Goal: Task Accomplishment & Management: Manage account settings

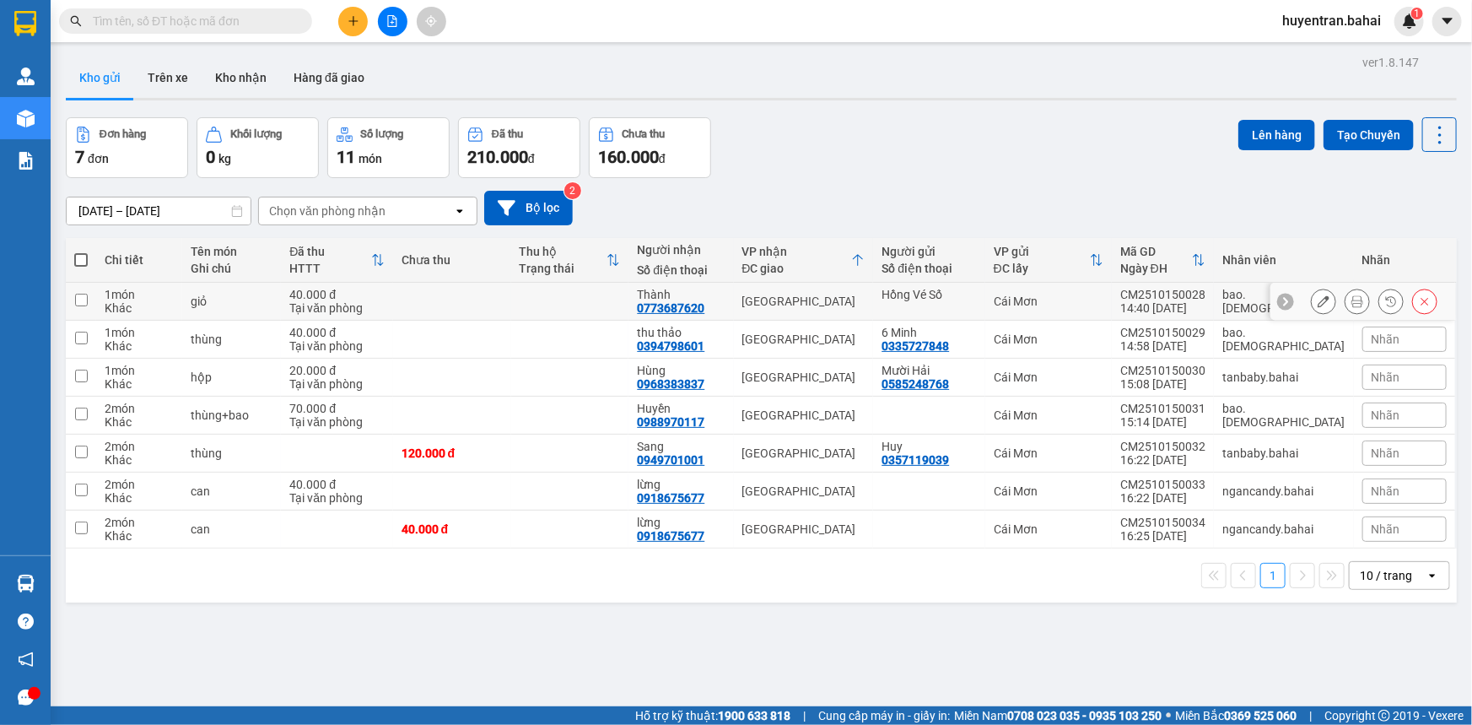
drag, startPoint x: 78, startPoint y: 300, endPoint x: 78, endPoint y: 341, distance: 40.5
click at [77, 312] on td at bounding box center [81, 302] width 30 height 38
checkbox input "true"
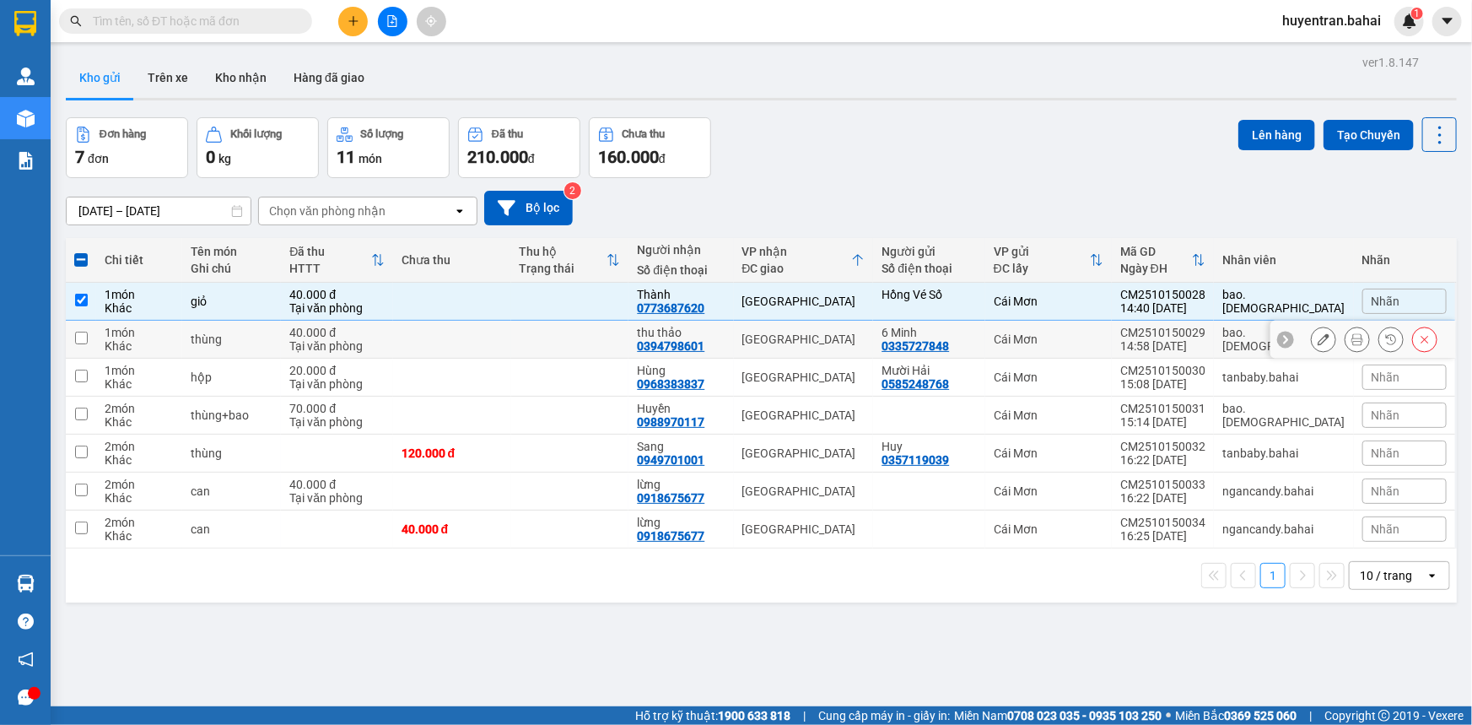
click at [78, 341] on input "checkbox" at bounding box center [81, 337] width 13 height 13
checkbox input "true"
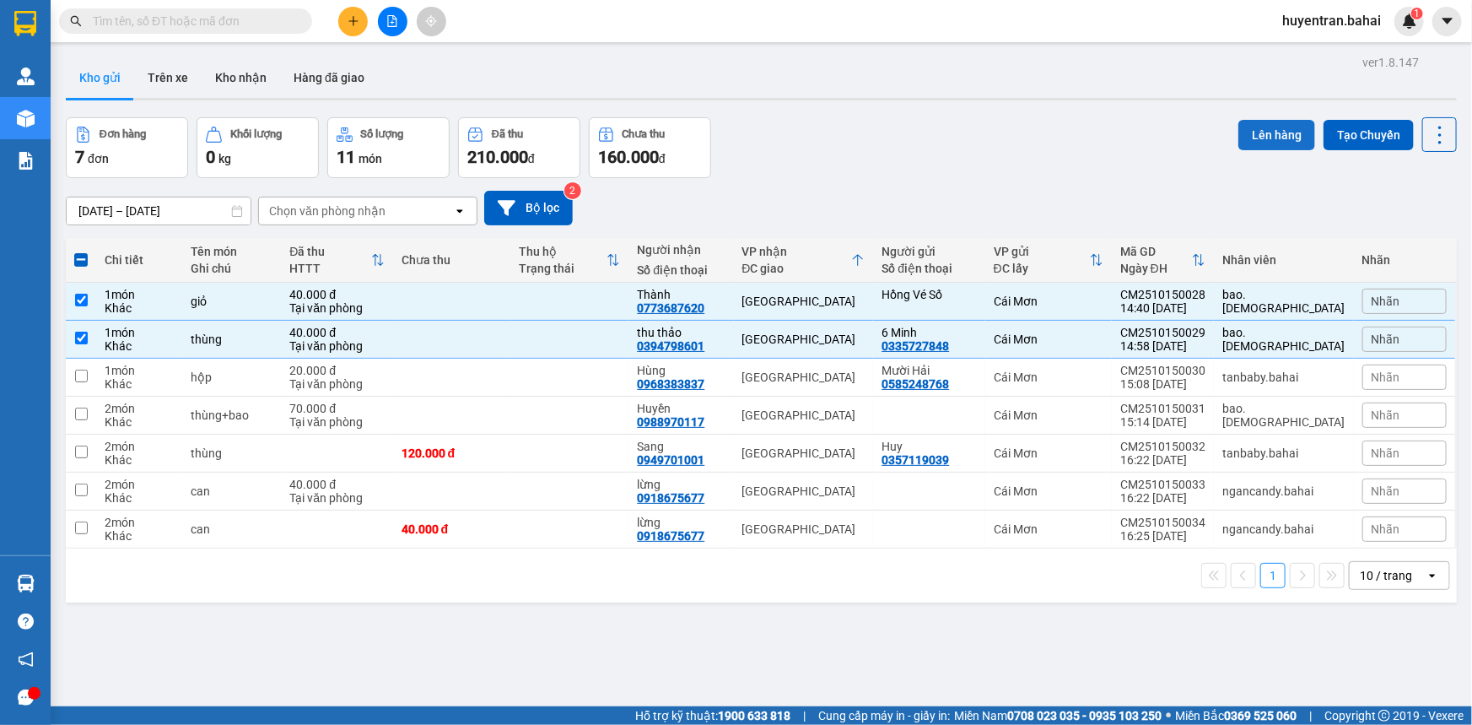
click at [1258, 131] on button "Lên hàng" at bounding box center [1276, 135] width 77 height 30
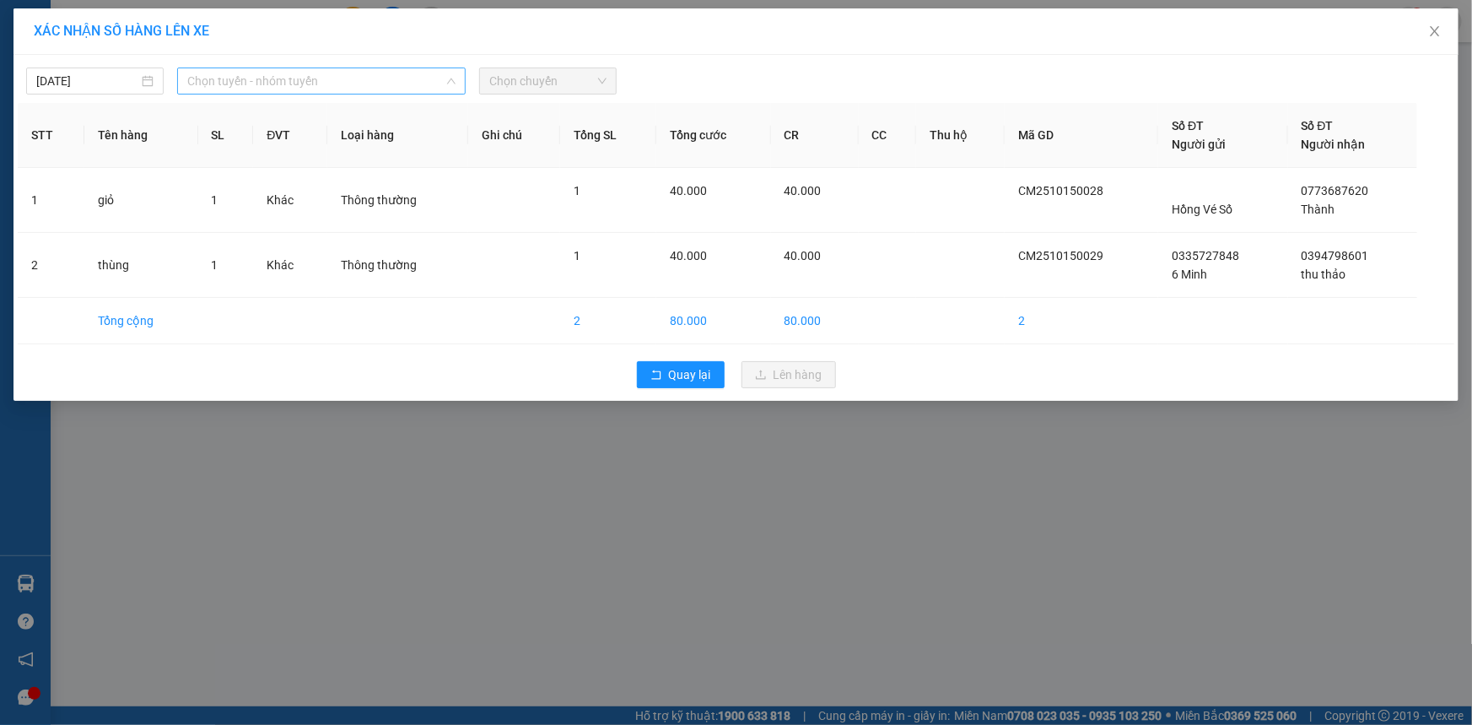
drag, startPoint x: 387, startPoint y: 87, endPoint x: 353, endPoint y: 146, distance: 68.0
click at [387, 89] on span "Chọn tuyến - nhóm tuyến" at bounding box center [321, 80] width 268 height 25
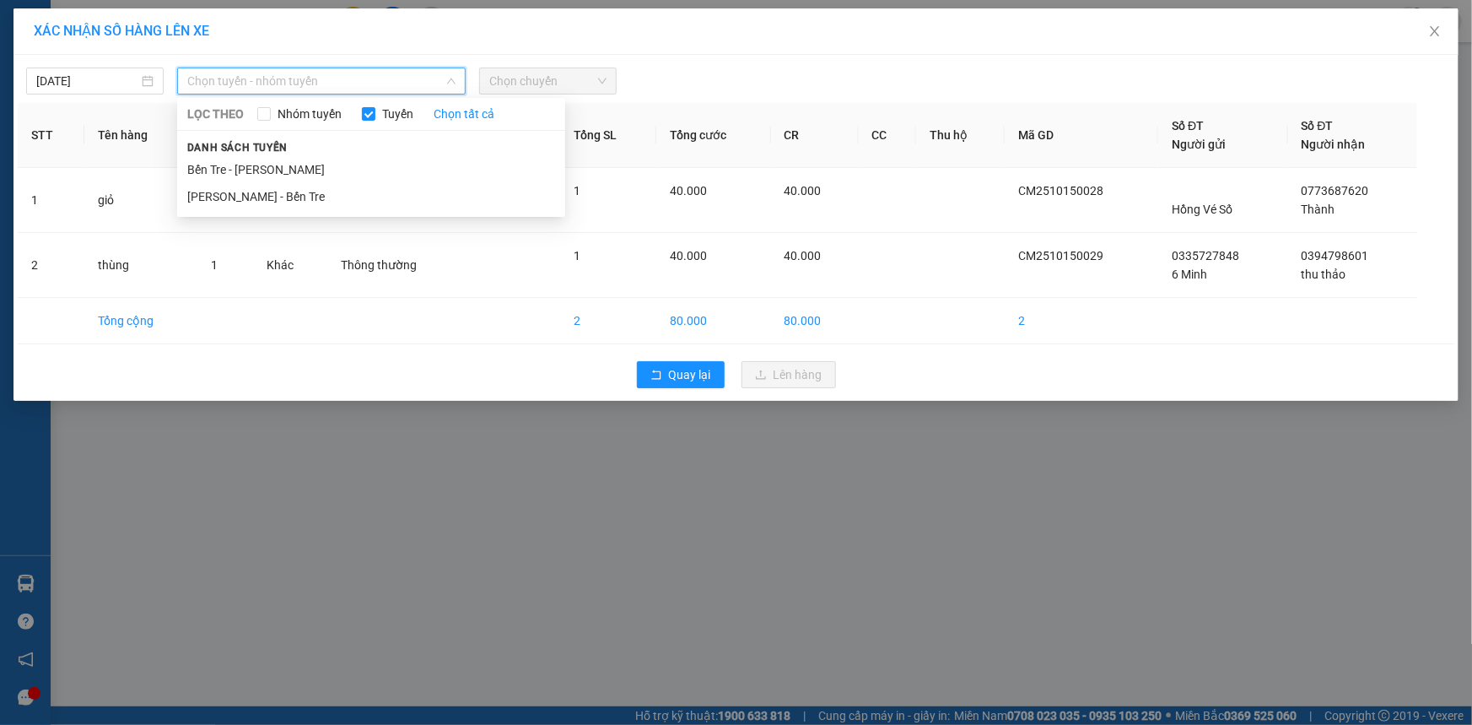
drag, startPoint x: 340, startPoint y: 170, endPoint x: 532, endPoint y: 95, distance: 206.4
click at [343, 170] on li "Bến Tre - [PERSON_NAME]" at bounding box center [371, 169] width 388 height 27
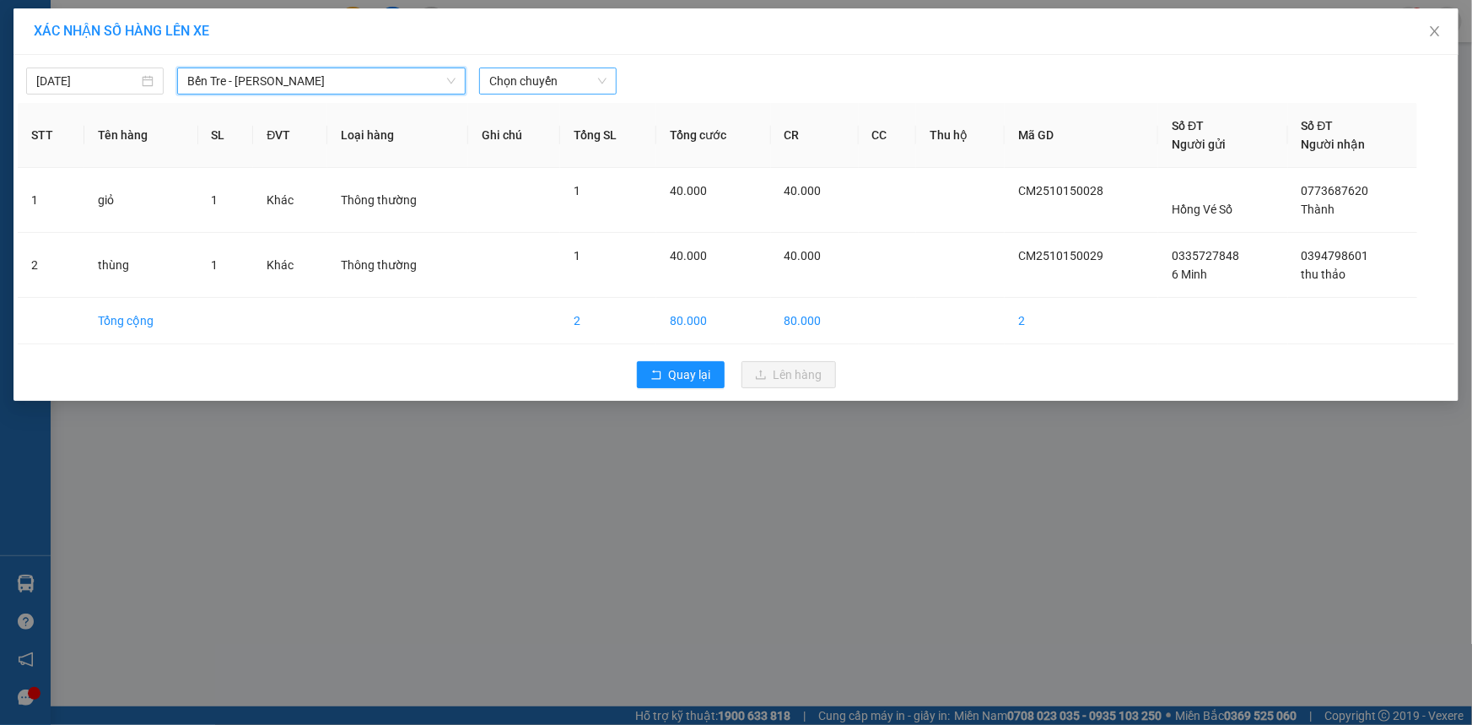
click at [551, 84] on span "Chọn chuyến" at bounding box center [547, 80] width 117 height 25
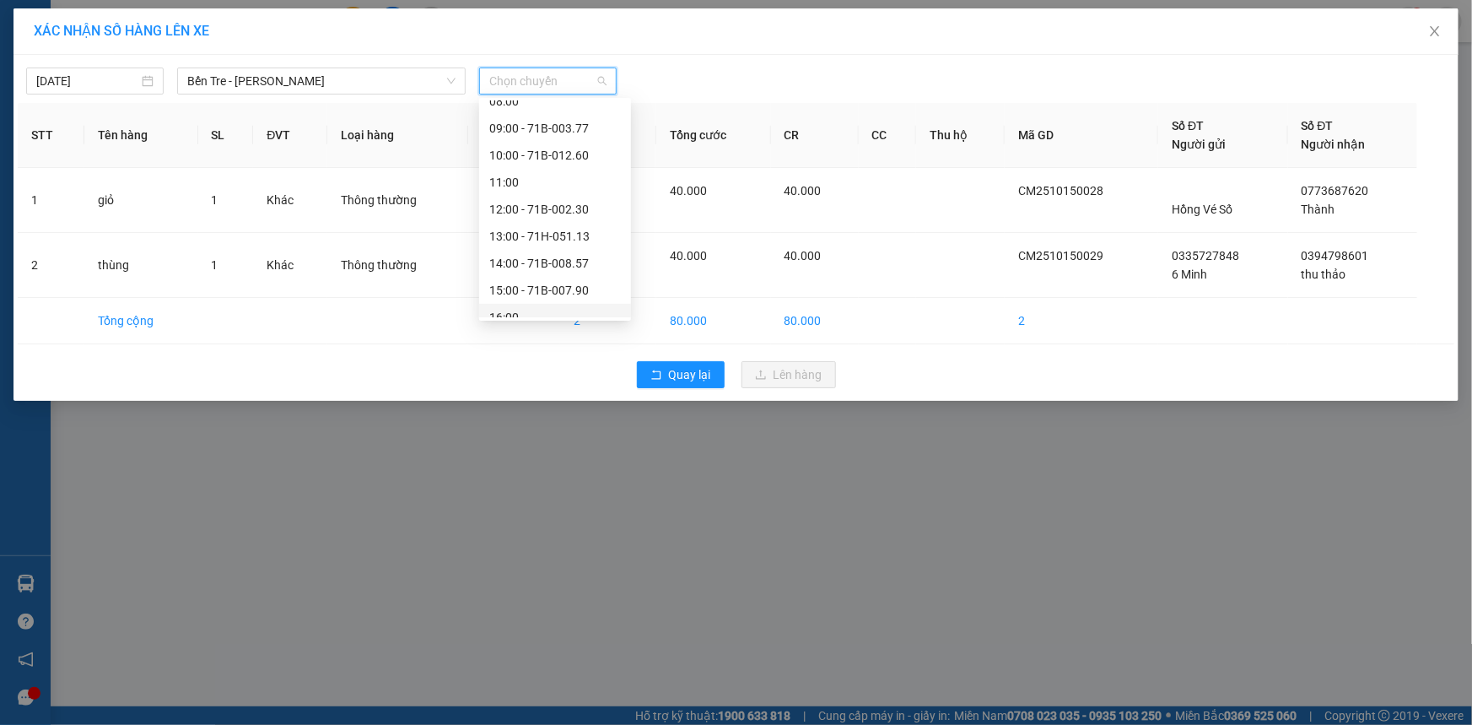
scroll to position [229, 0]
click at [534, 254] on div "15:00 - 71B-007.90" at bounding box center [555, 263] width 132 height 19
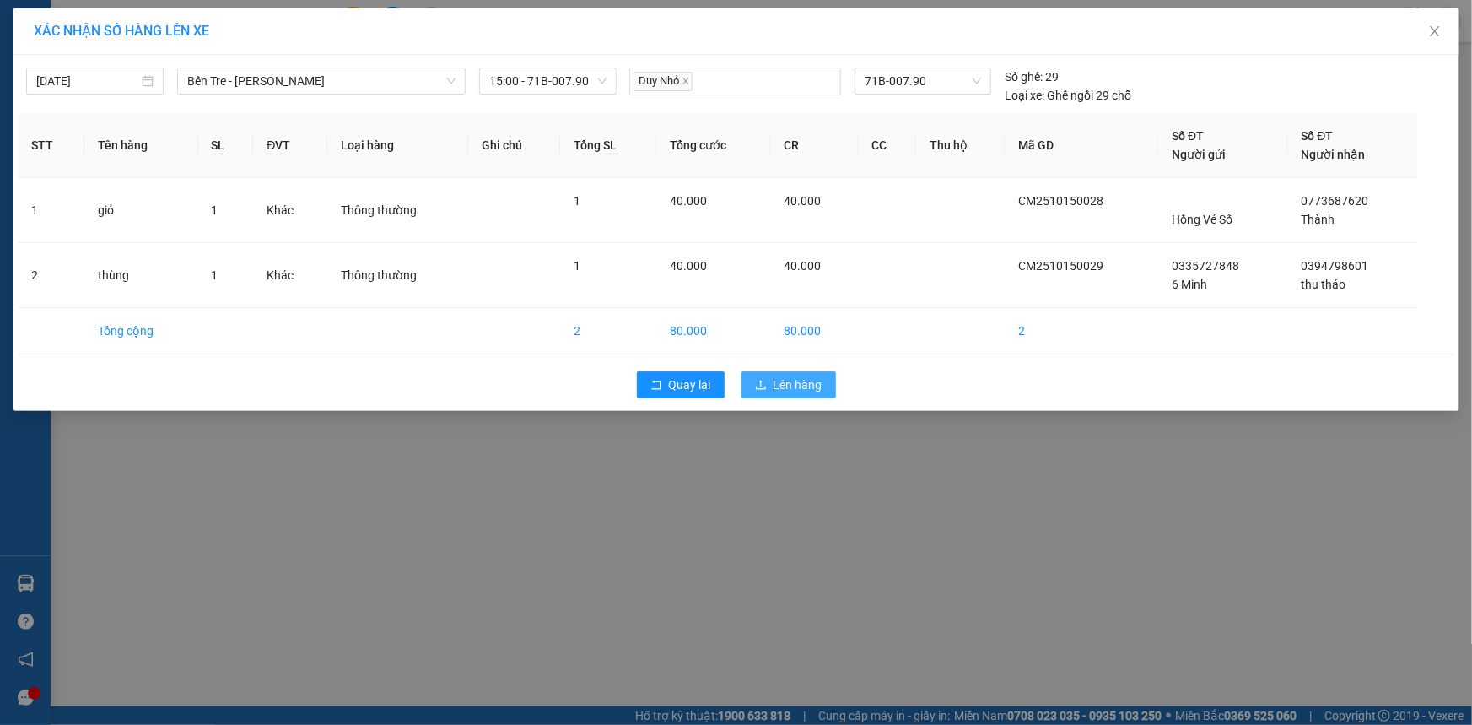
click at [779, 375] on span "Lên hàng" at bounding box center [797, 384] width 49 height 19
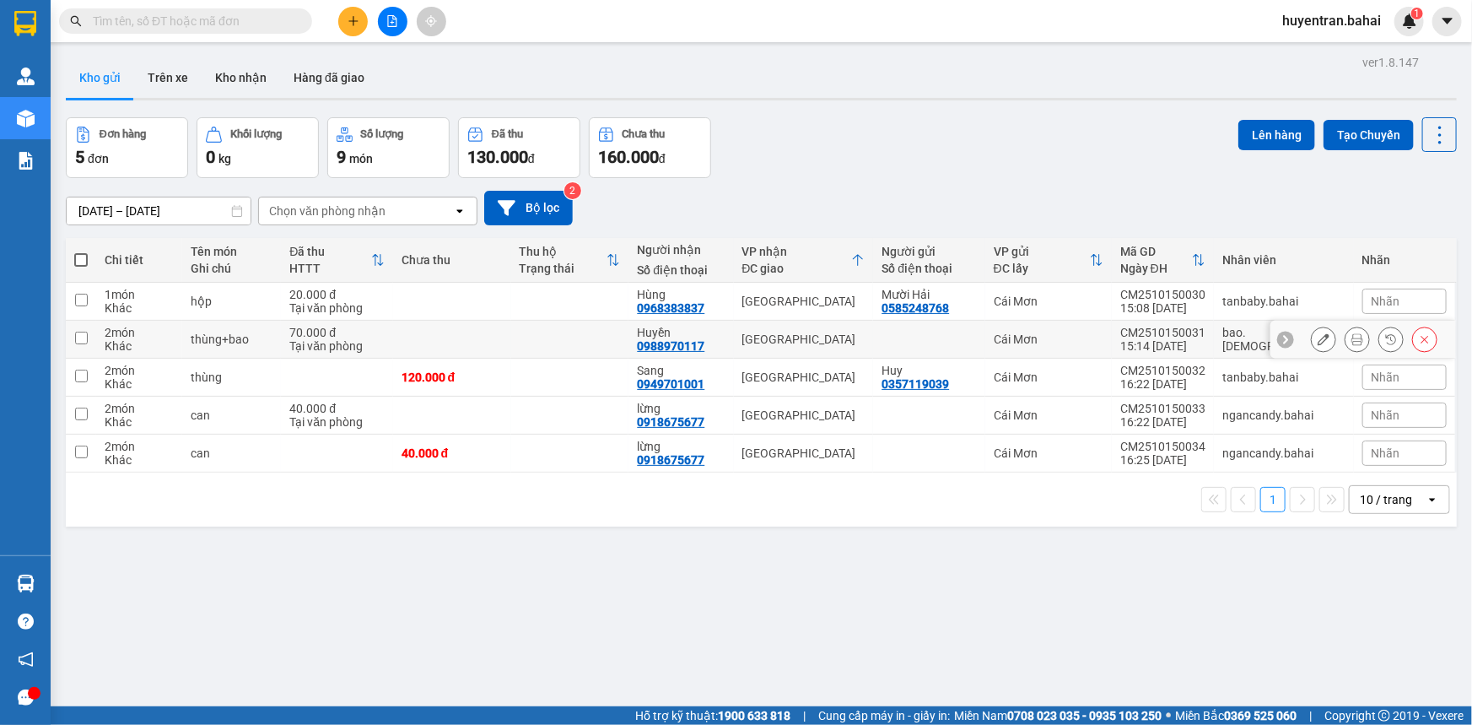
click at [85, 344] on td at bounding box center [81, 340] width 30 height 38
checkbox input "true"
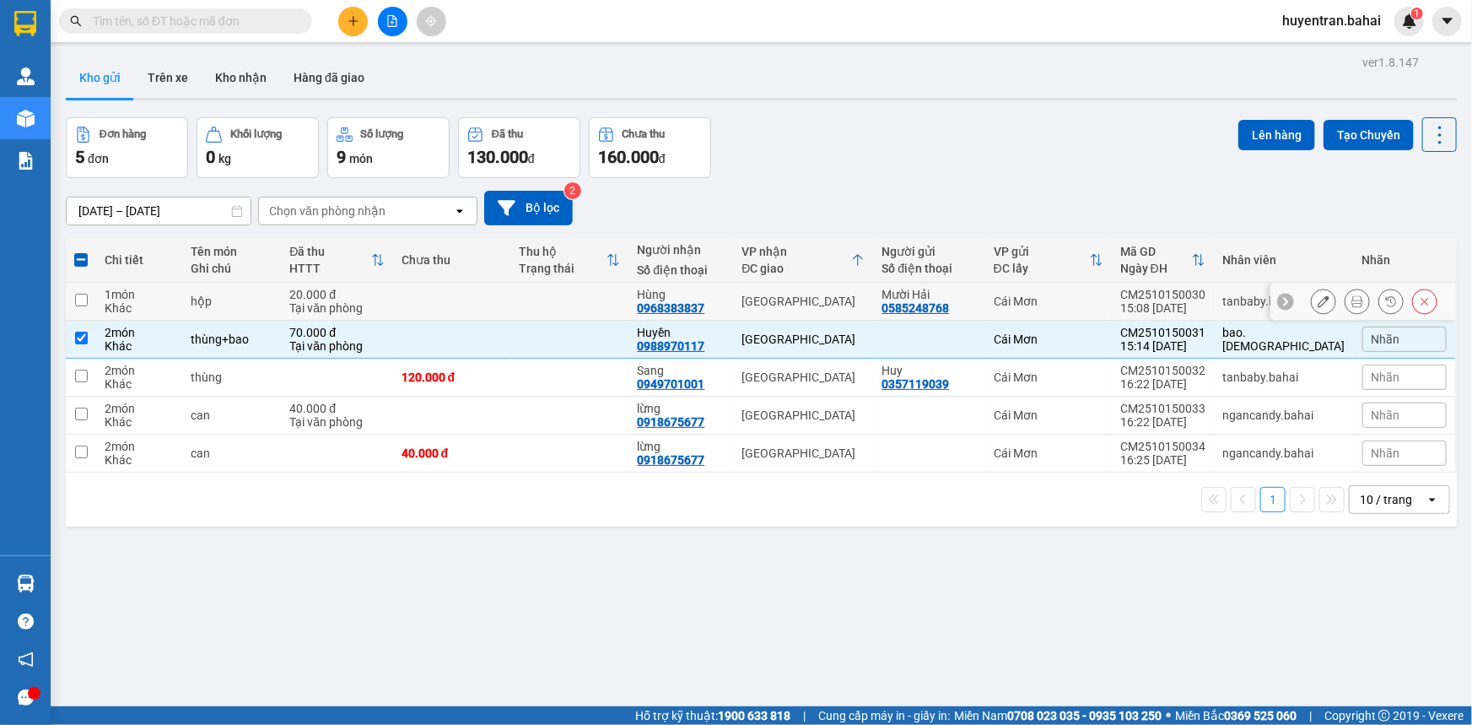
click at [83, 295] on input "checkbox" at bounding box center [81, 300] width 13 height 13
checkbox input "true"
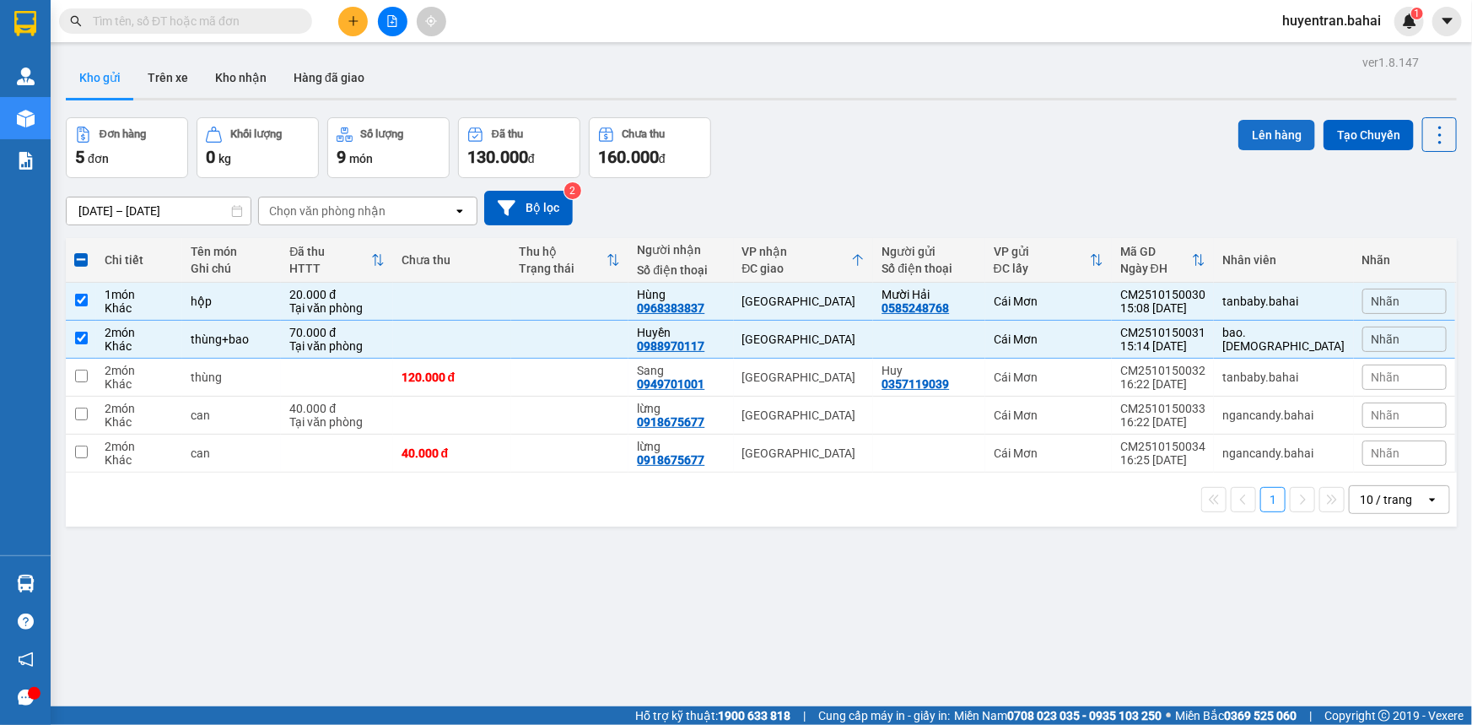
click at [1278, 138] on button "Lên hàng" at bounding box center [1276, 135] width 77 height 30
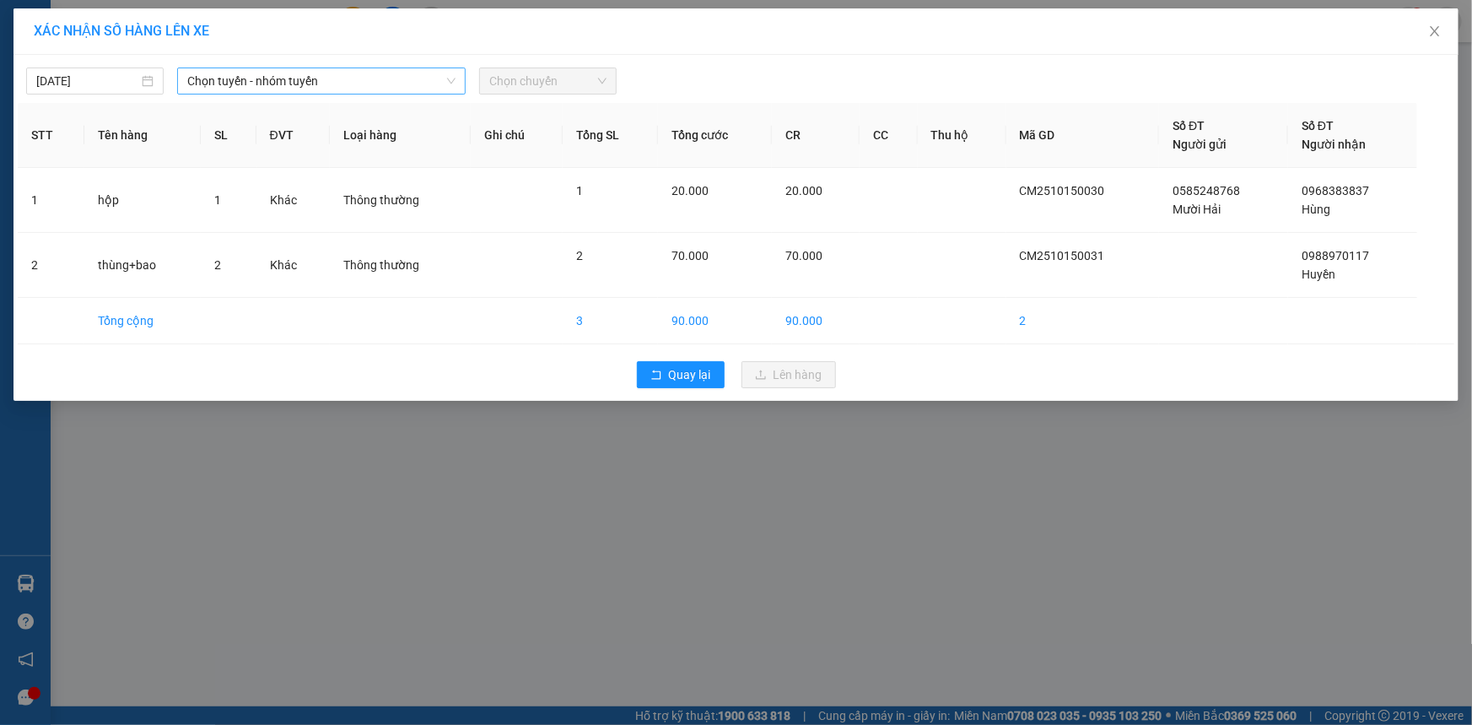
drag, startPoint x: 354, startPoint y: 85, endPoint x: 356, endPoint y: 94, distance: 9.4
click at [355, 85] on span "Chọn tuyến - nhóm tuyến" at bounding box center [321, 80] width 268 height 25
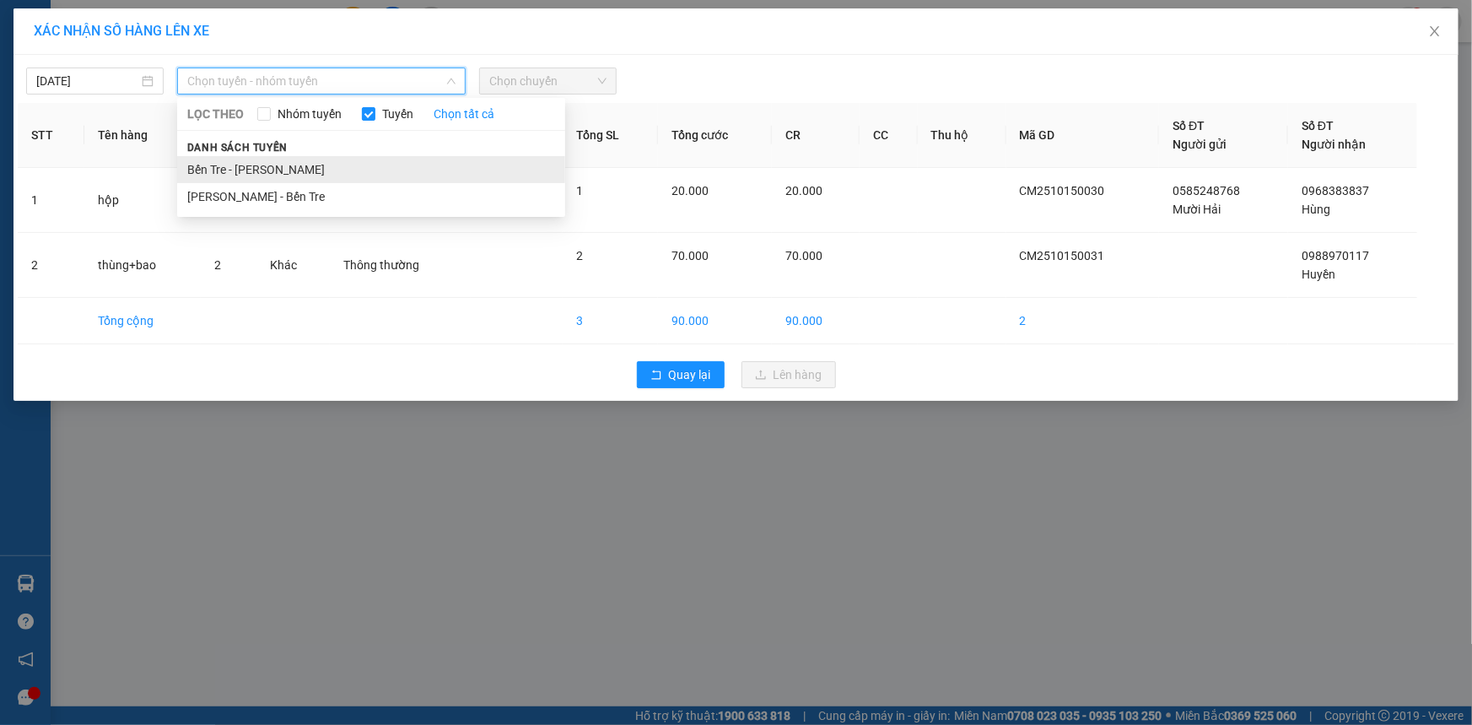
click at [345, 174] on li "Bến Tre - [PERSON_NAME]" at bounding box center [371, 169] width 388 height 27
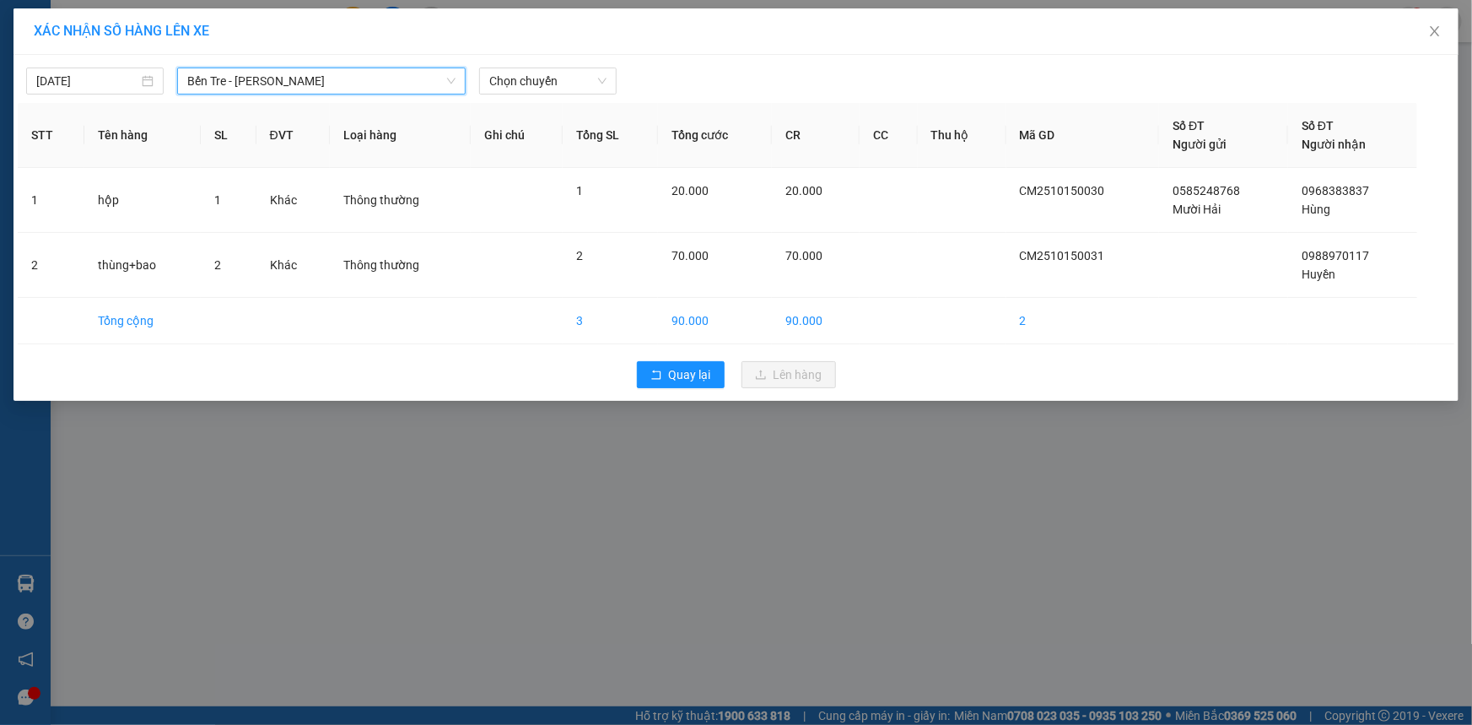
drag, startPoint x: 569, startPoint y: 85, endPoint x: 570, endPoint y: 94, distance: 9.3
click at [570, 87] on span "Chọn chuyến" at bounding box center [547, 80] width 117 height 25
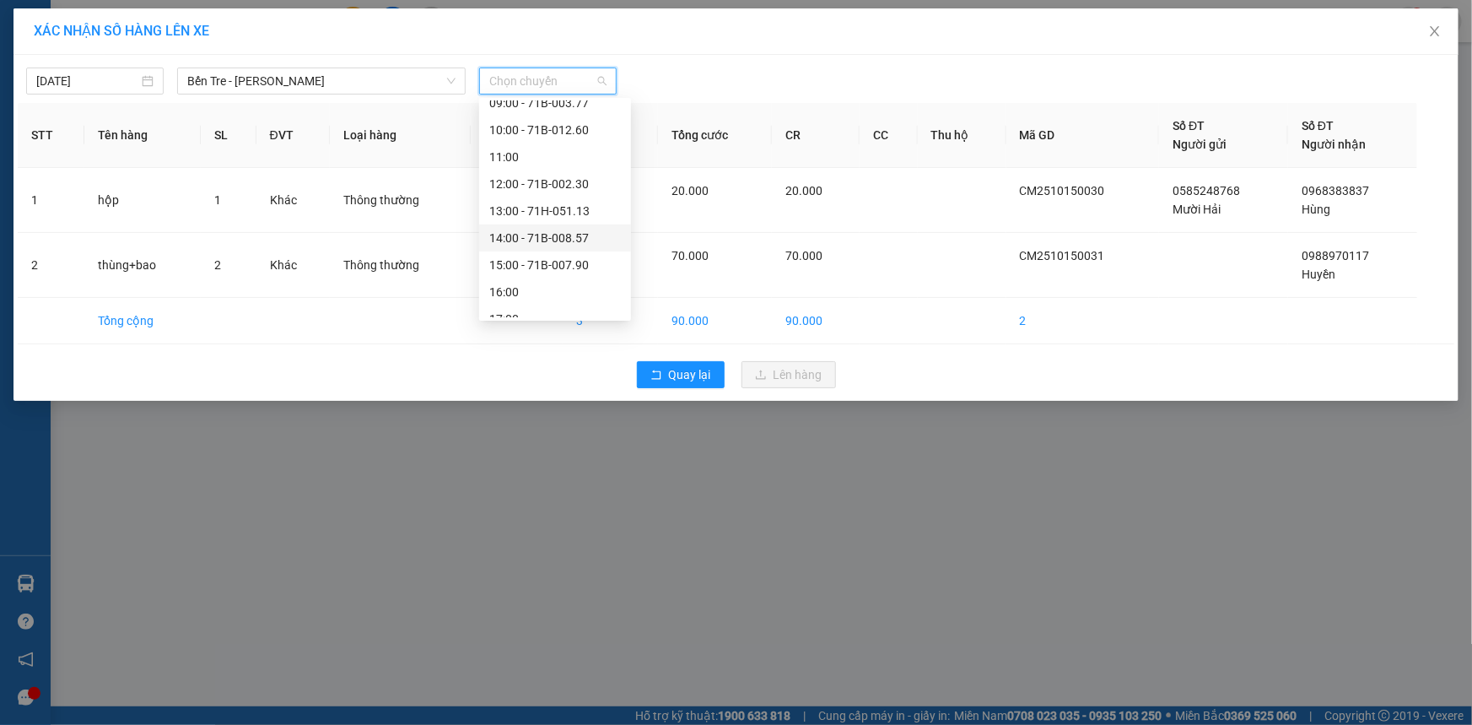
scroll to position [229, 0]
click at [533, 288] on div "16:00" at bounding box center [555, 290] width 132 height 19
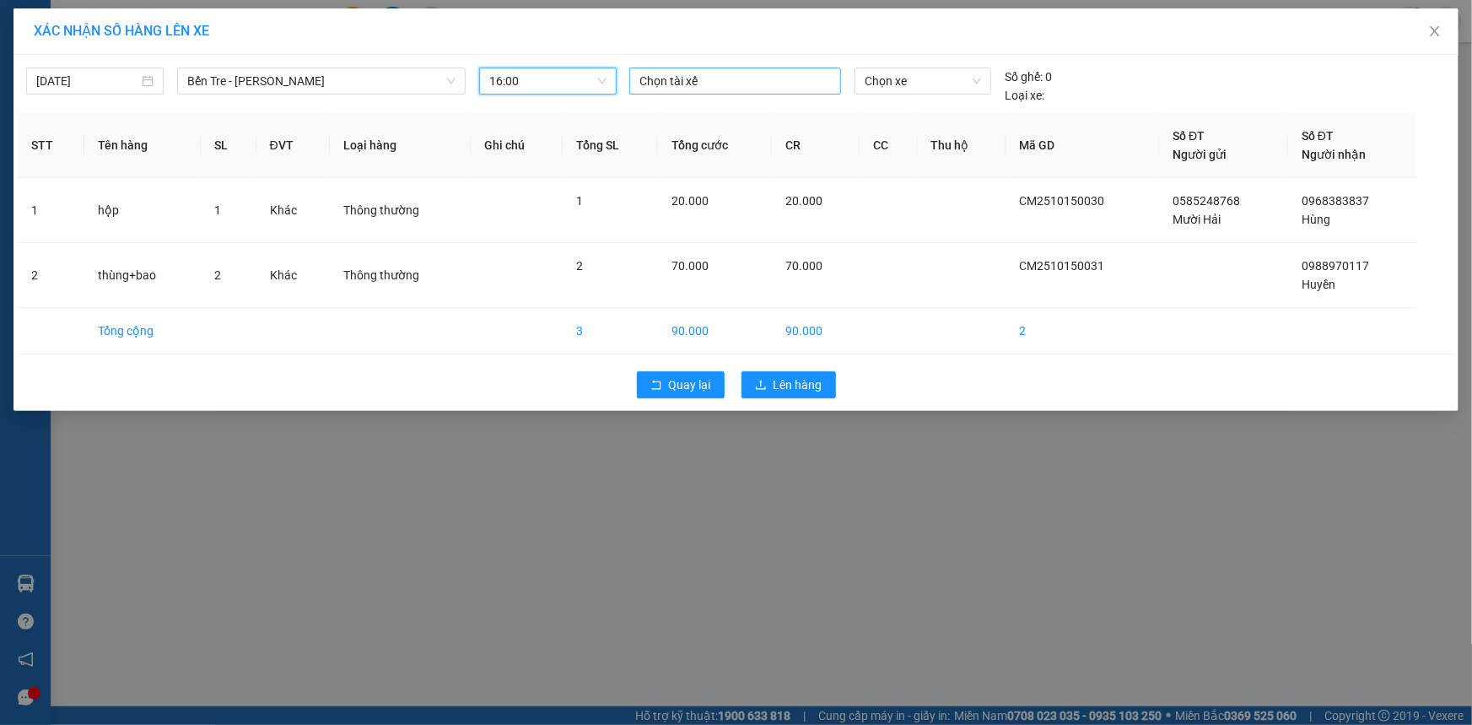
click at [671, 84] on div at bounding box center [734, 81] width 203 height 20
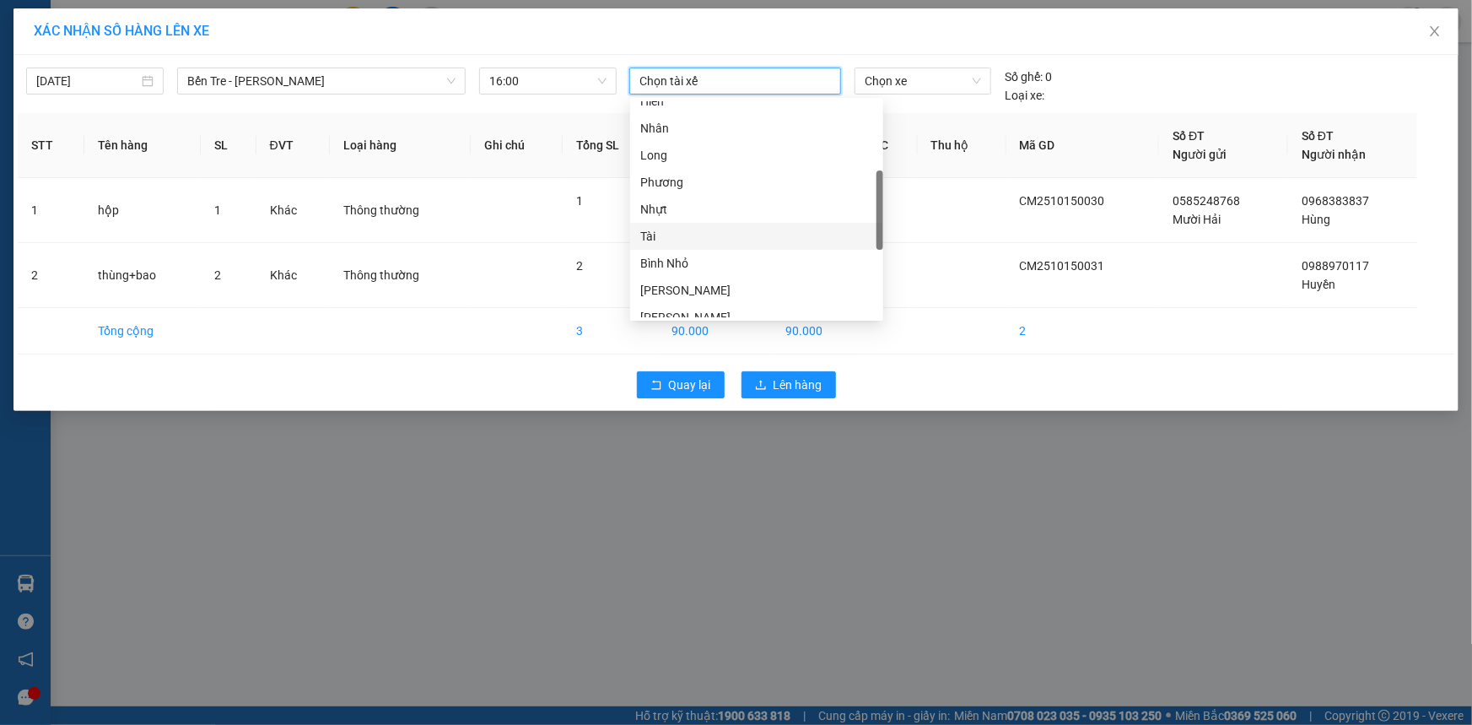
click at [695, 235] on div "Tài" at bounding box center [756, 236] width 233 height 19
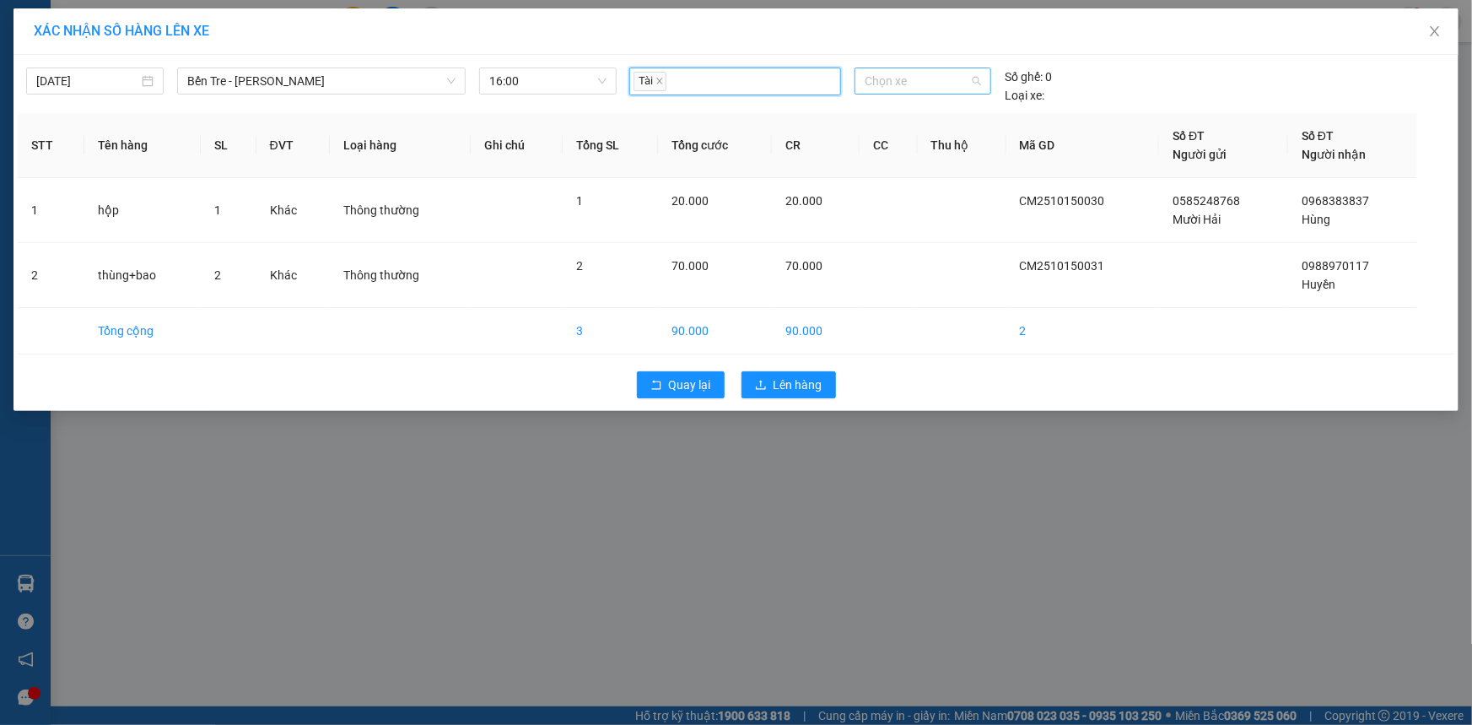
click at [875, 78] on span "Chọn xe" at bounding box center [923, 80] width 116 height 25
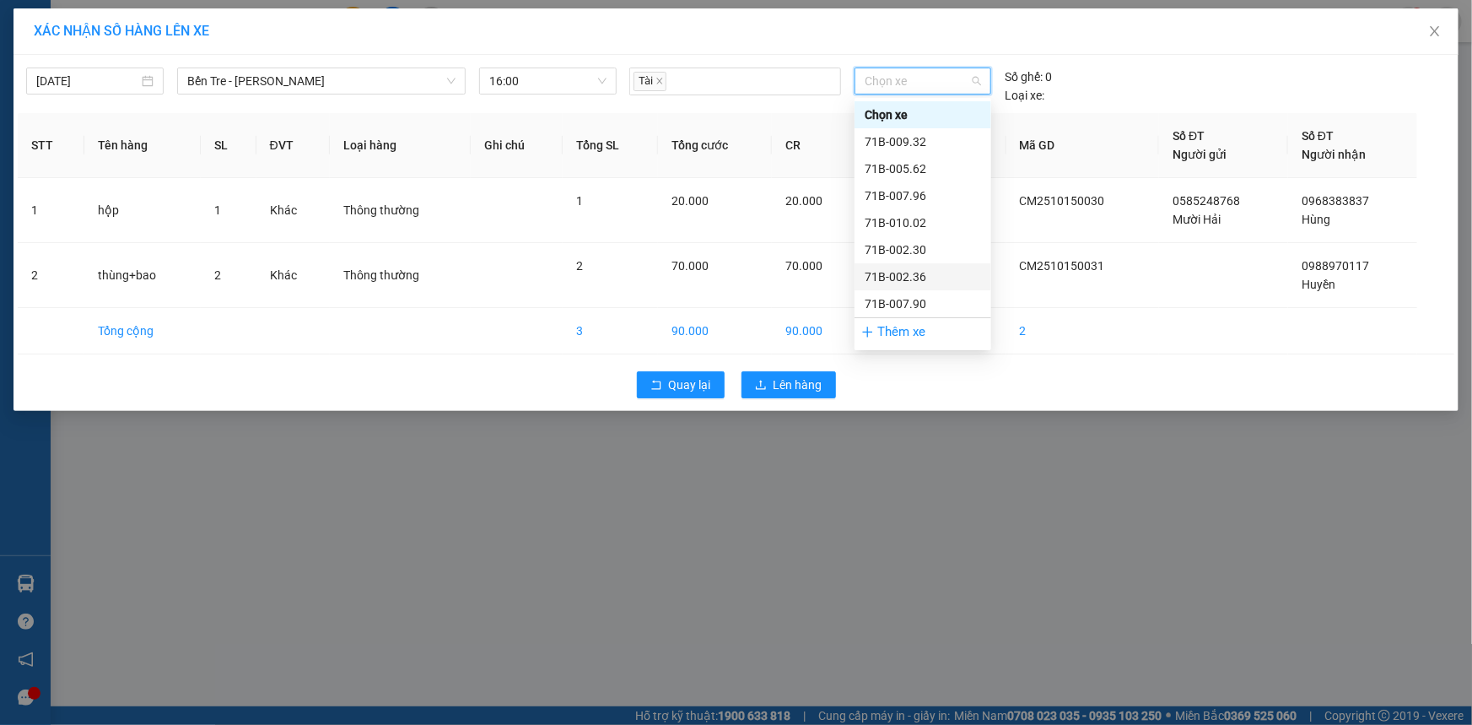
click at [892, 273] on div "71B-002.36" at bounding box center [923, 276] width 116 height 19
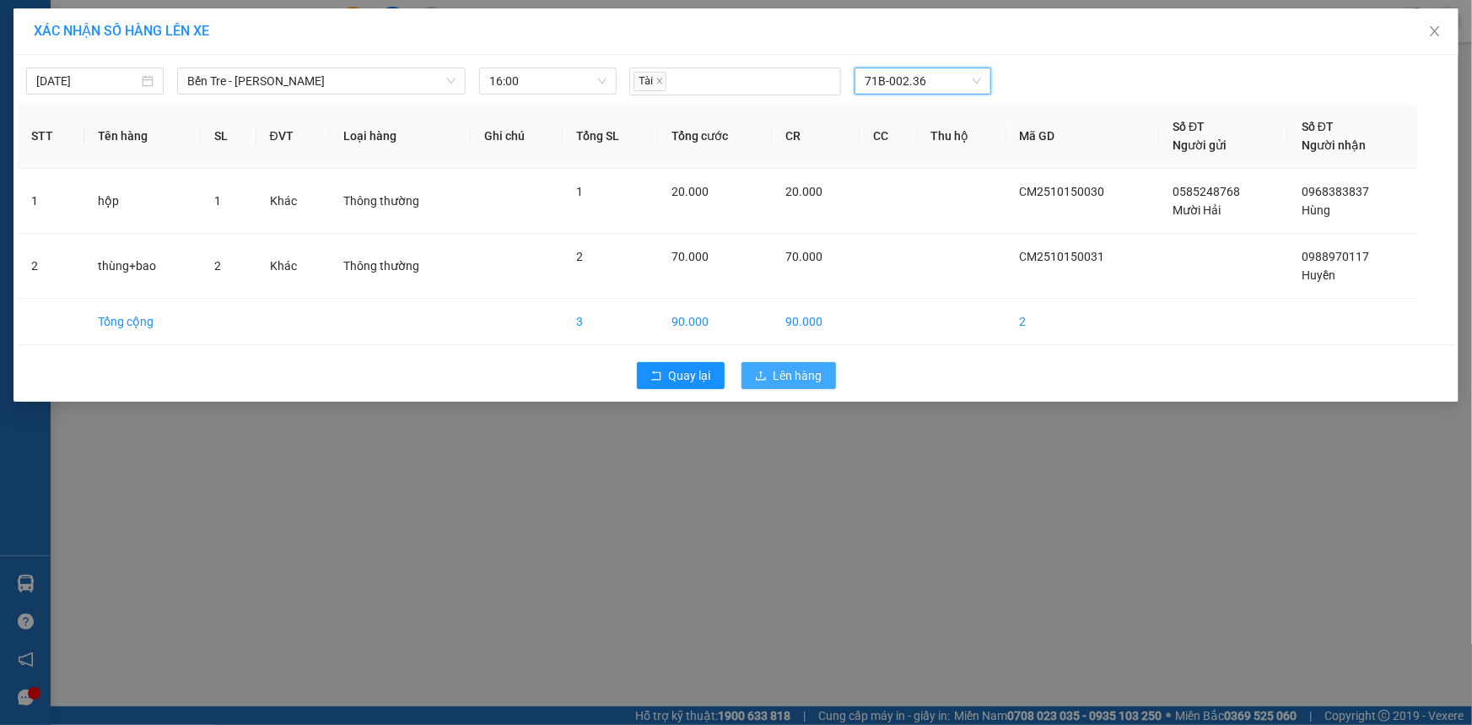
click at [800, 377] on span "Lên hàng" at bounding box center [797, 375] width 49 height 19
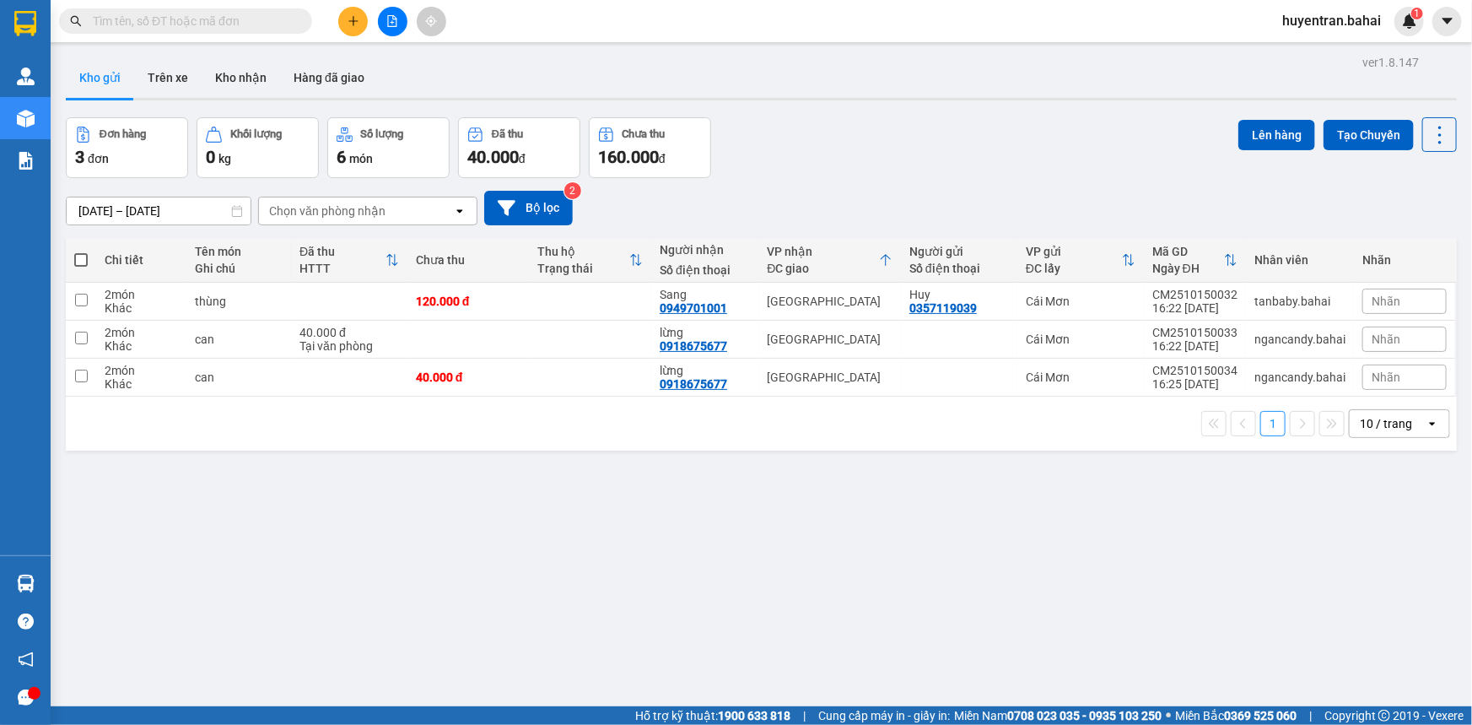
click at [84, 261] on span at bounding box center [80, 259] width 13 height 13
click at [81, 251] on input "checkbox" at bounding box center [81, 251] width 0 height 0
checkbox input "true"
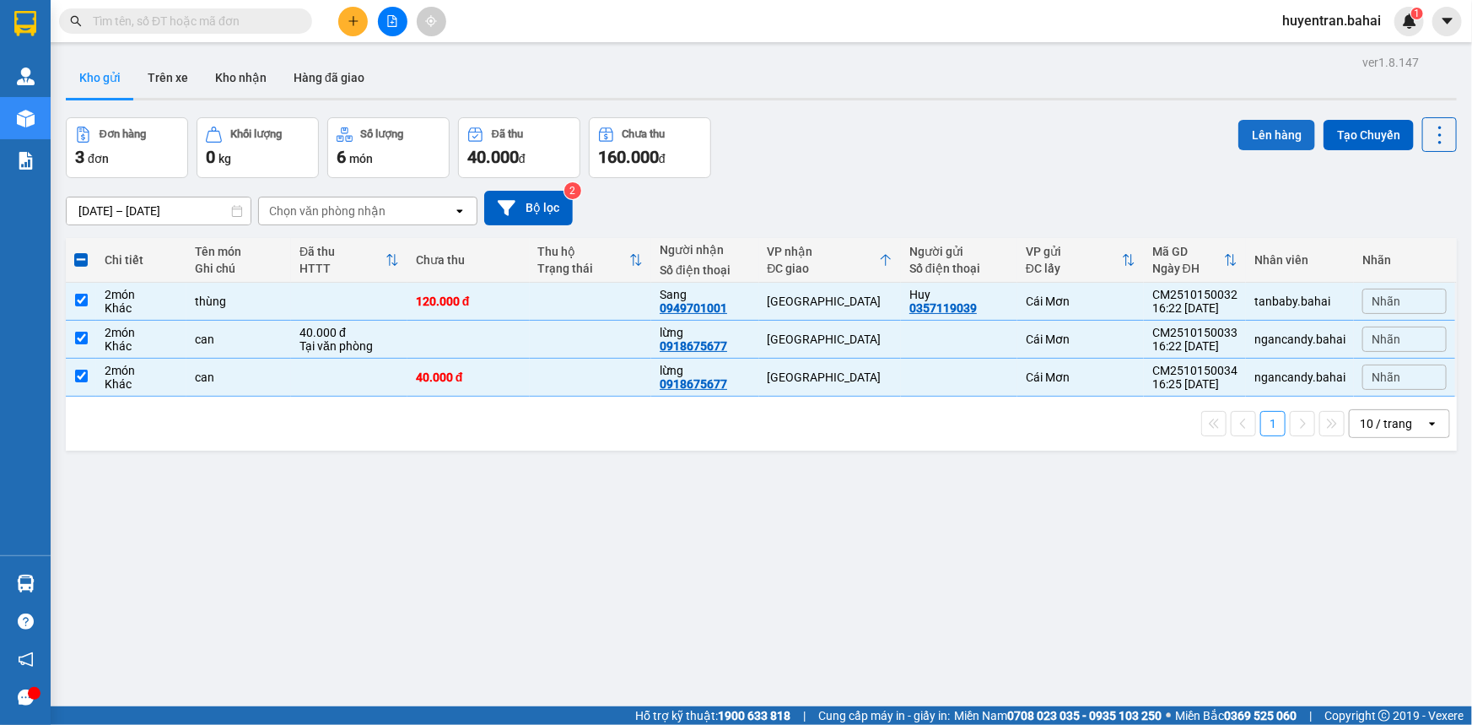
drag, startPoint x: 1289, startPoint y: 129, endPoint x: 1279, endPoint y: 128, distance: 10.2
click at [1285, 129] on button "Lên hàng" at bounding box center [1276, 135] width 77 height 30
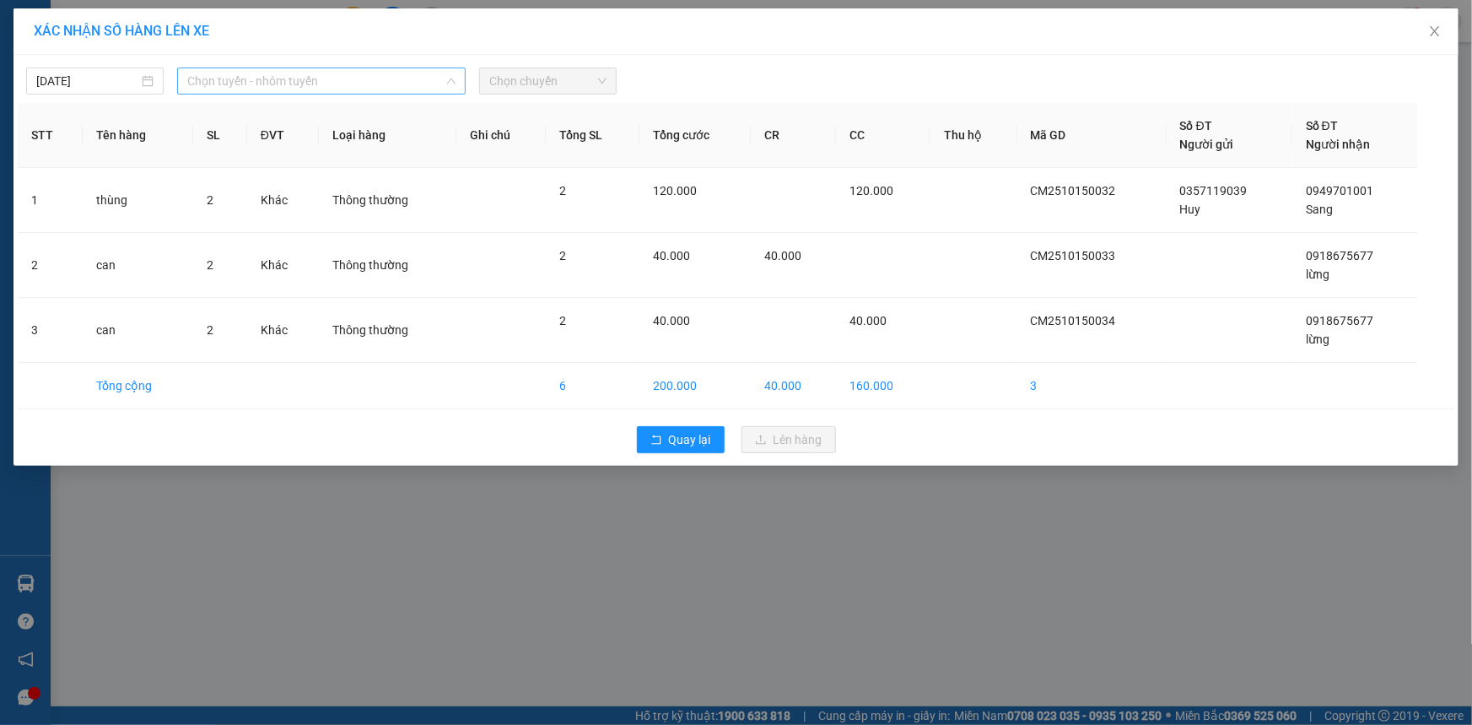
click at [251, 84] on span "Chọn tuyến - nhóm tuyến" at bounding box center [321, 80] width 268 height 25
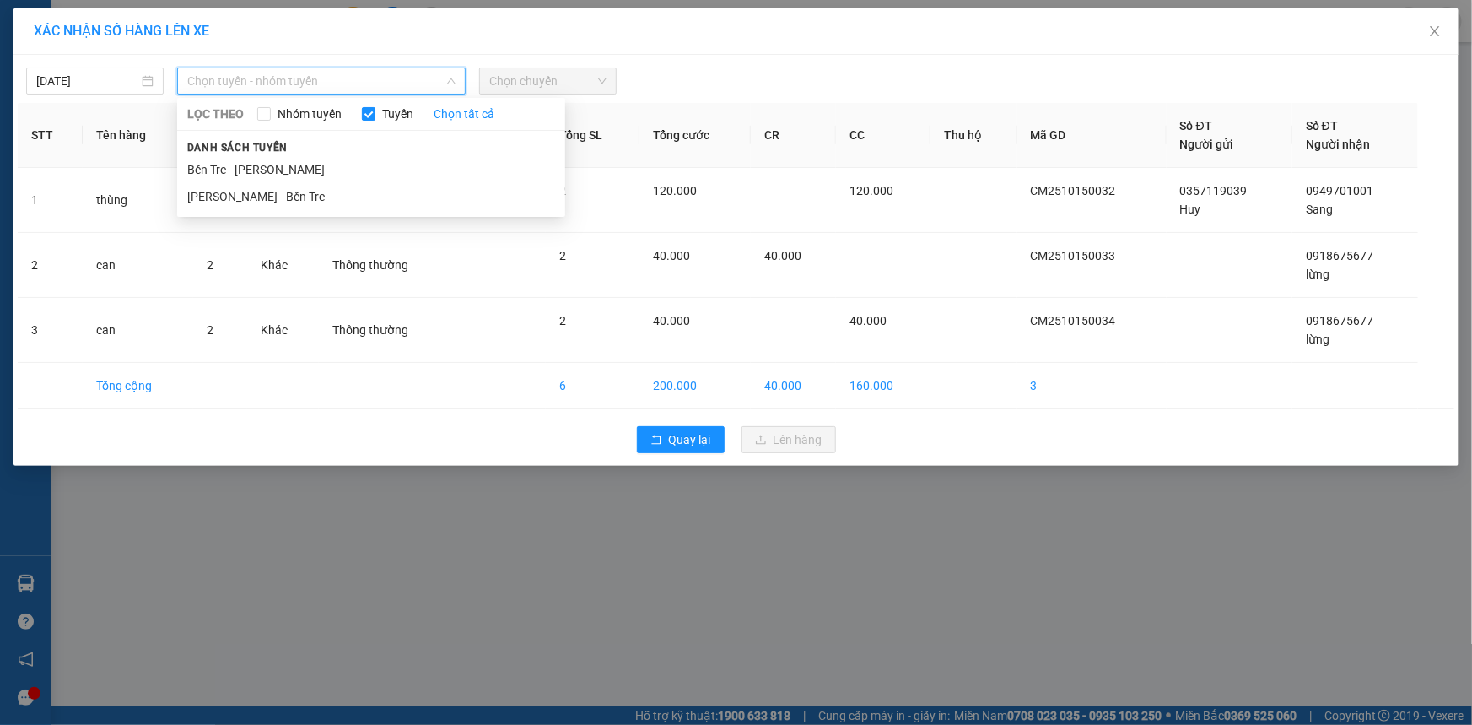
drag, startPoint x: 260, startPoint y: 169, endPoint x: 429, endPoint y: 108, distance: 180.1
click at [261, 169] on li "Bến Tre - [PERSON_NAME]" at bounding box center [371, 169] width 388 height 27
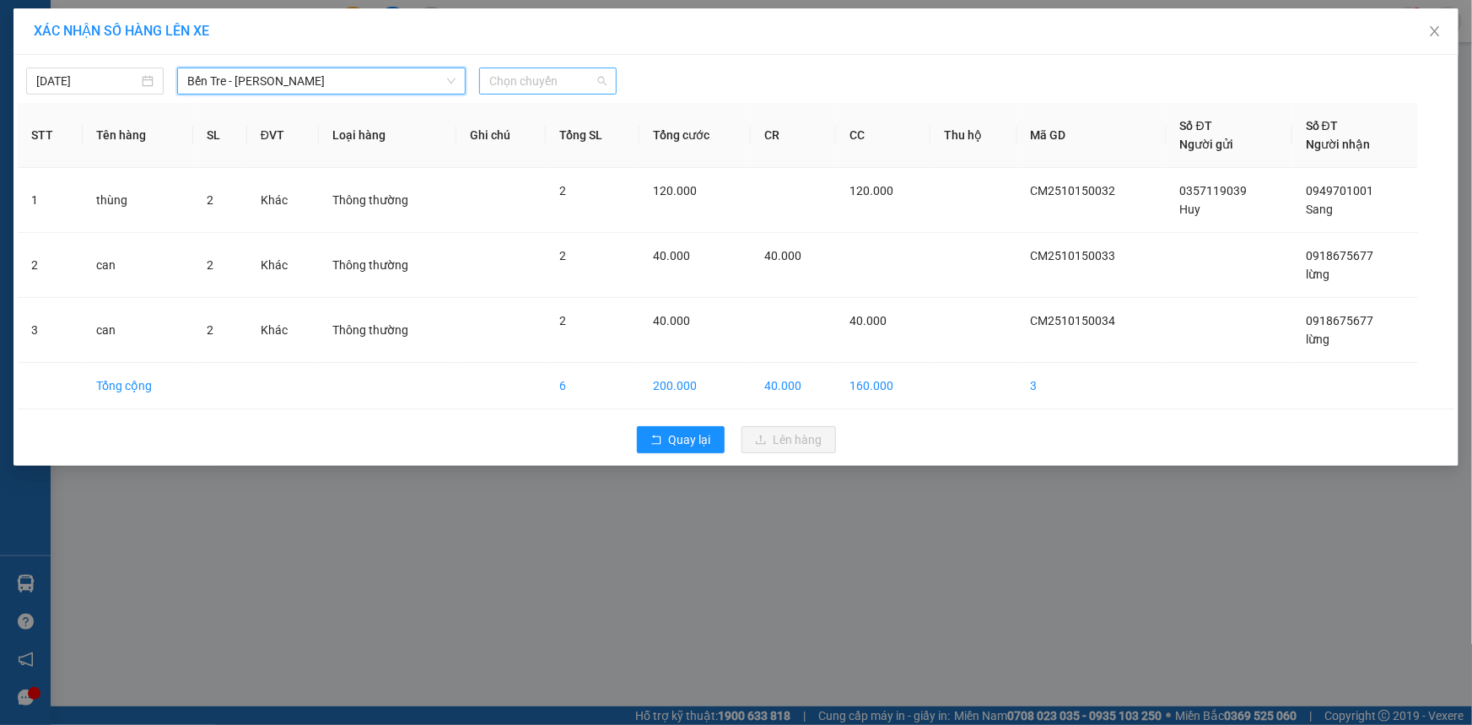
click at [504, 82] on span "Chọn chuyến" at bounding box center [547, 80] width 117 height 25
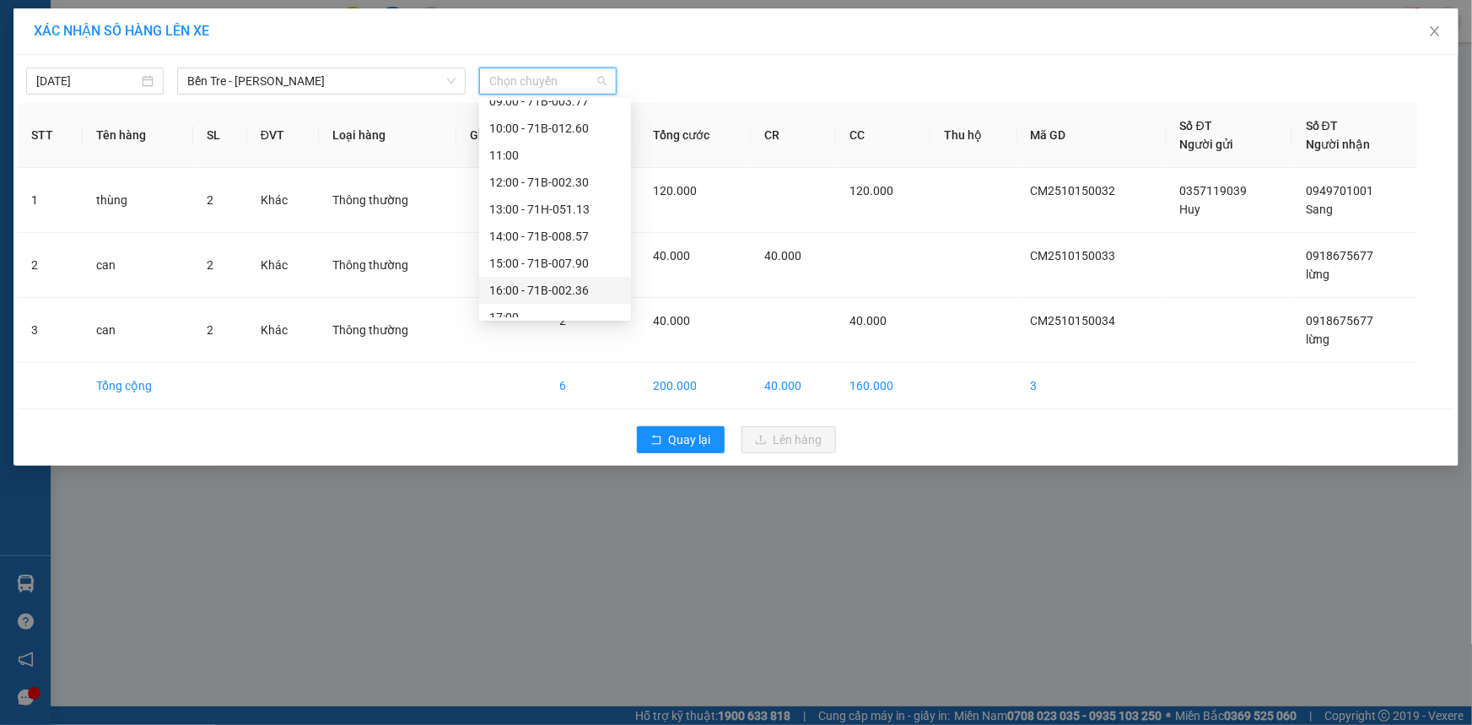
scroll to position [242, 0]
click at [502, 301] on div "17:00" at bounding box center [555, 304] width 132 height 19
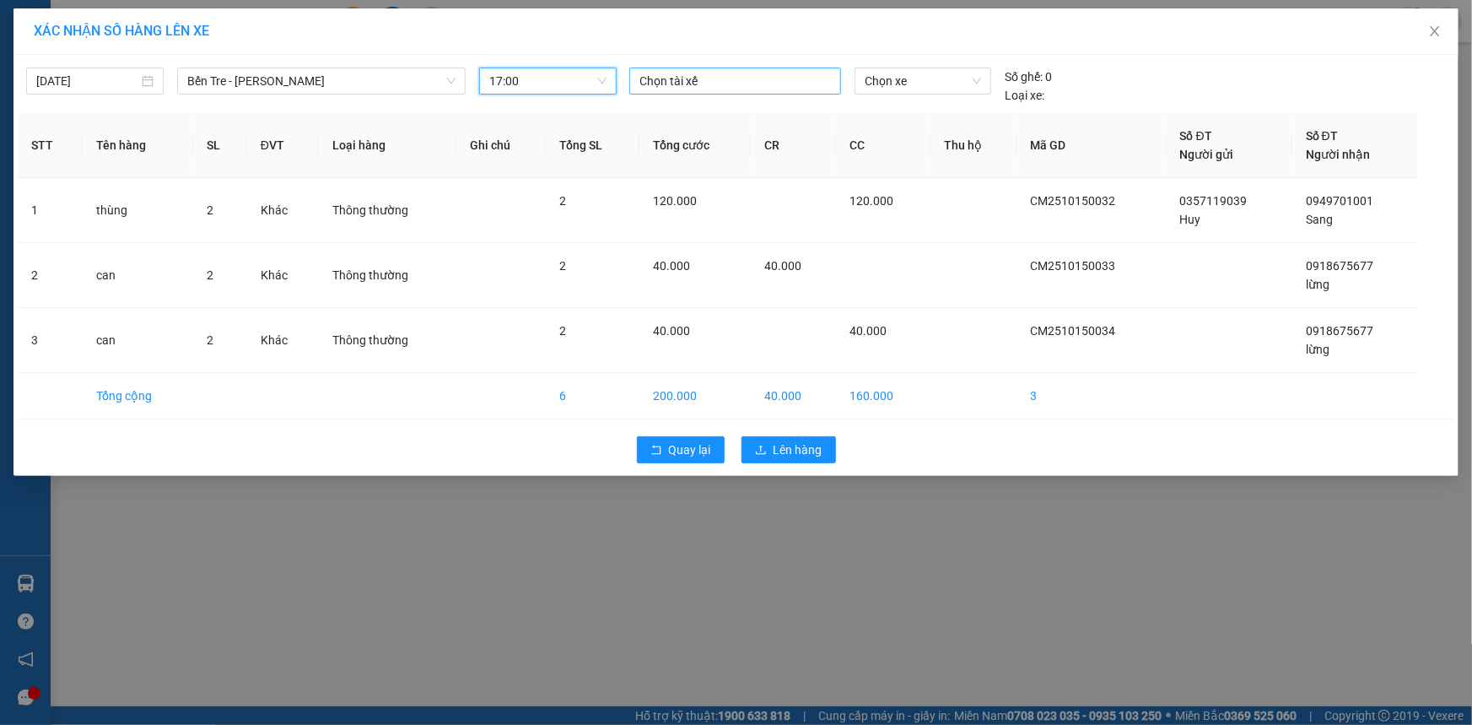
click at [655, 86] on div at bounding box center [734, 81] width 203 height 20
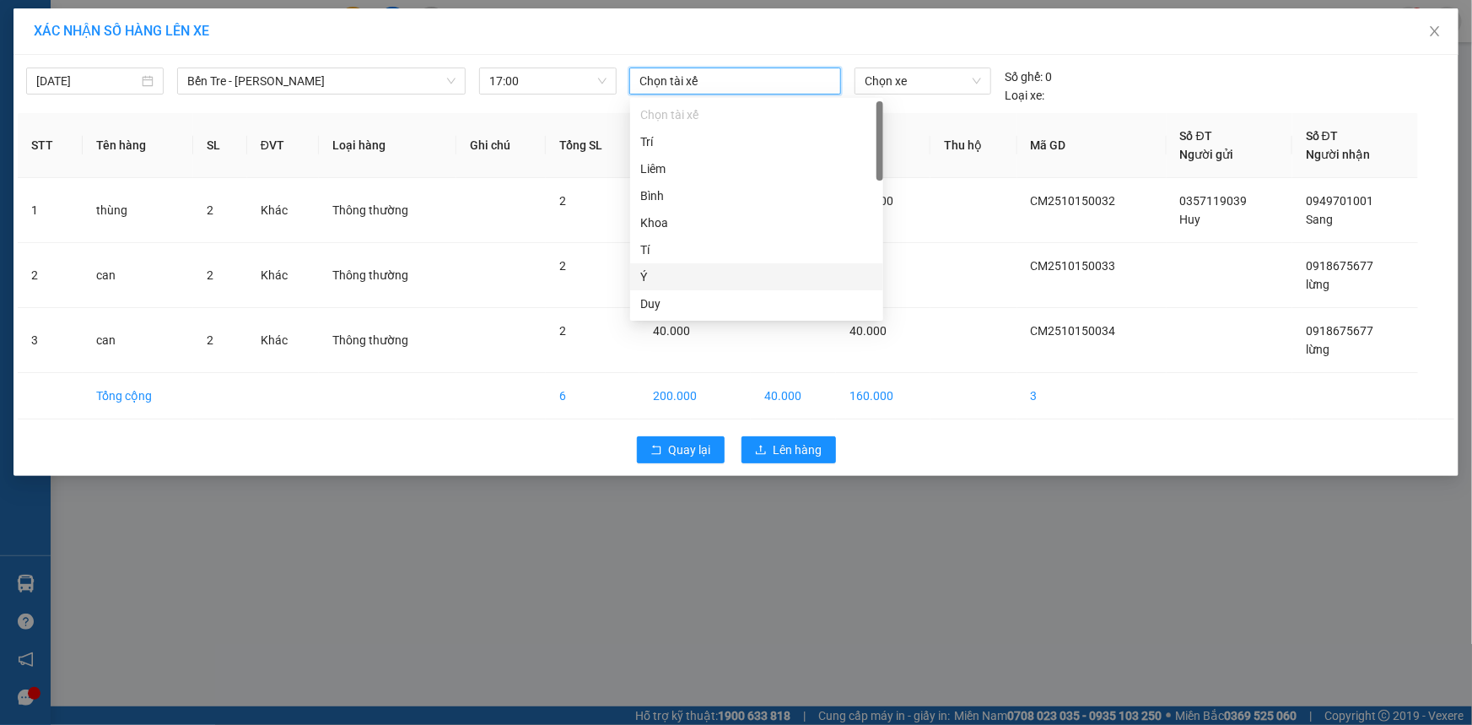
click at [665, 276] on div "Ý" at bounding box center [756, 276] width 233 height 19
click at [914, 86] on span "Chọn xe" at bounding box center [923, 80] width 116 height 25
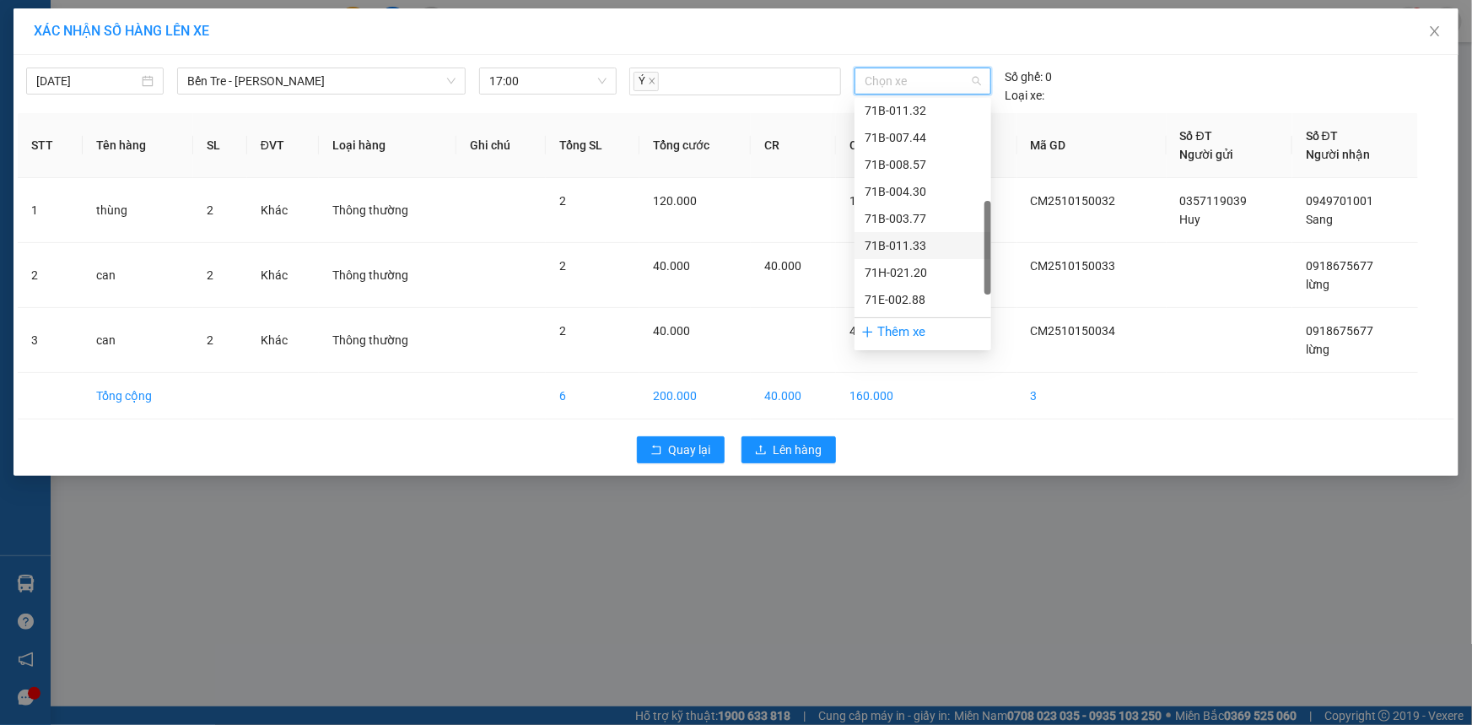
scroll to position [175, 0]
click at [920, 184] on div "71B-012.68" at bounding box center [923, 183] width 116 height 19
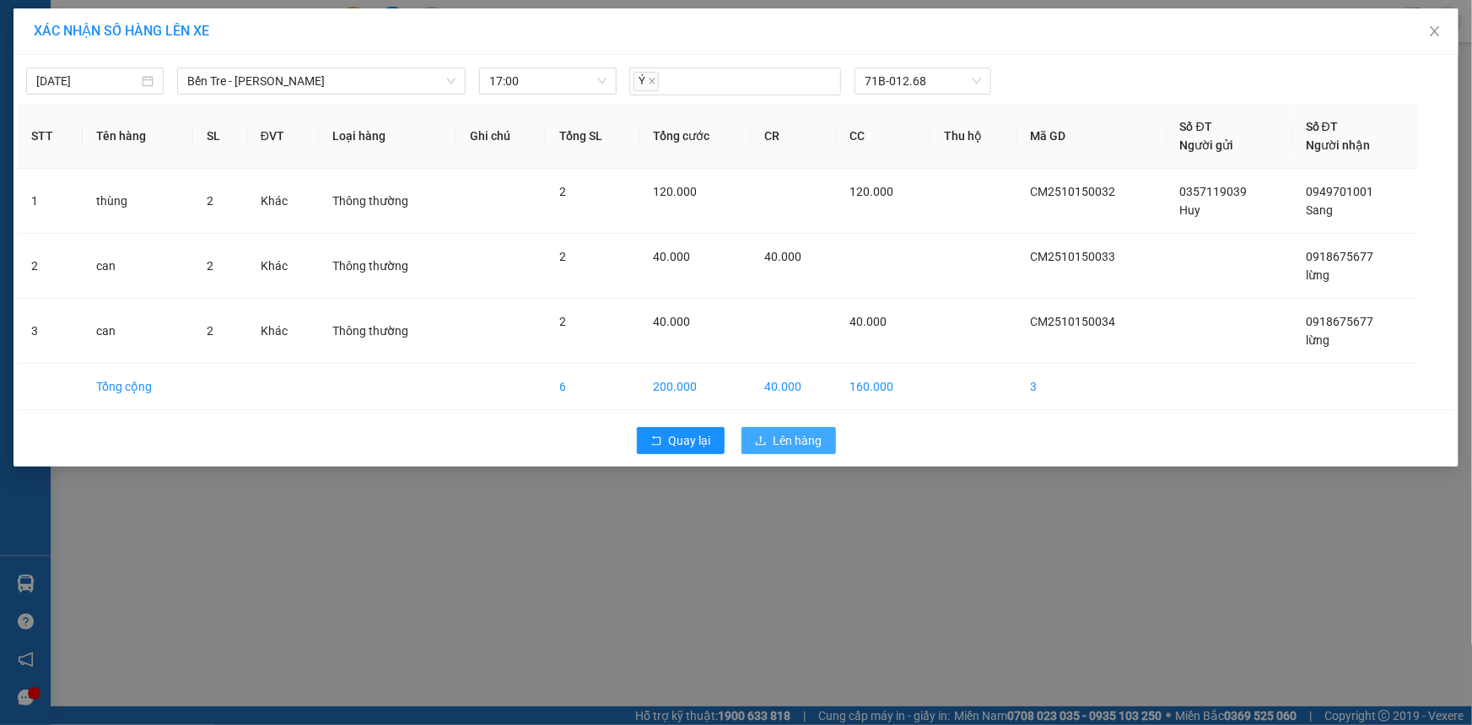
click at [793, 450] on button "Lên hàng" at bounding box center [788, 440] width 94 height 27
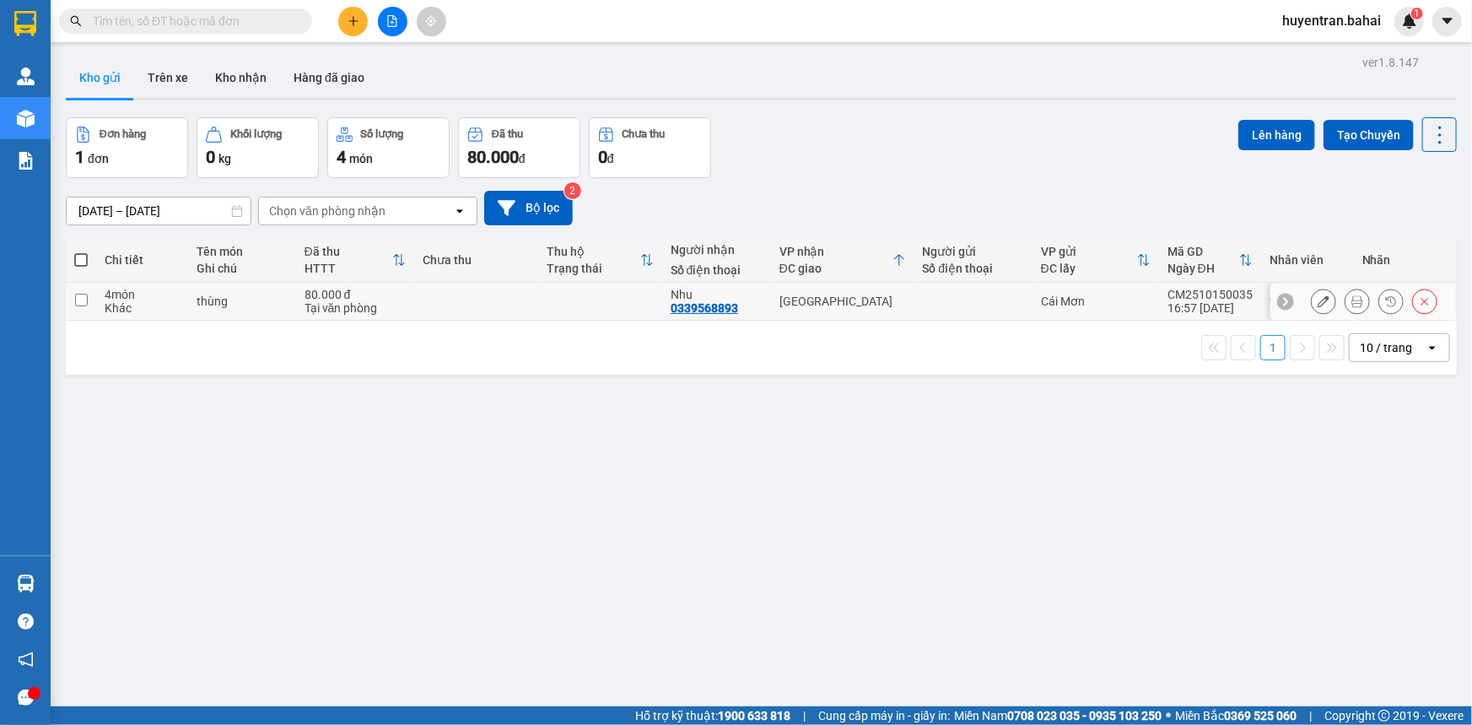
click at [1131, 307] on div "Cái Mơn" at bounding box center [1096, 300] width 110 height 13
checkbox input "true"
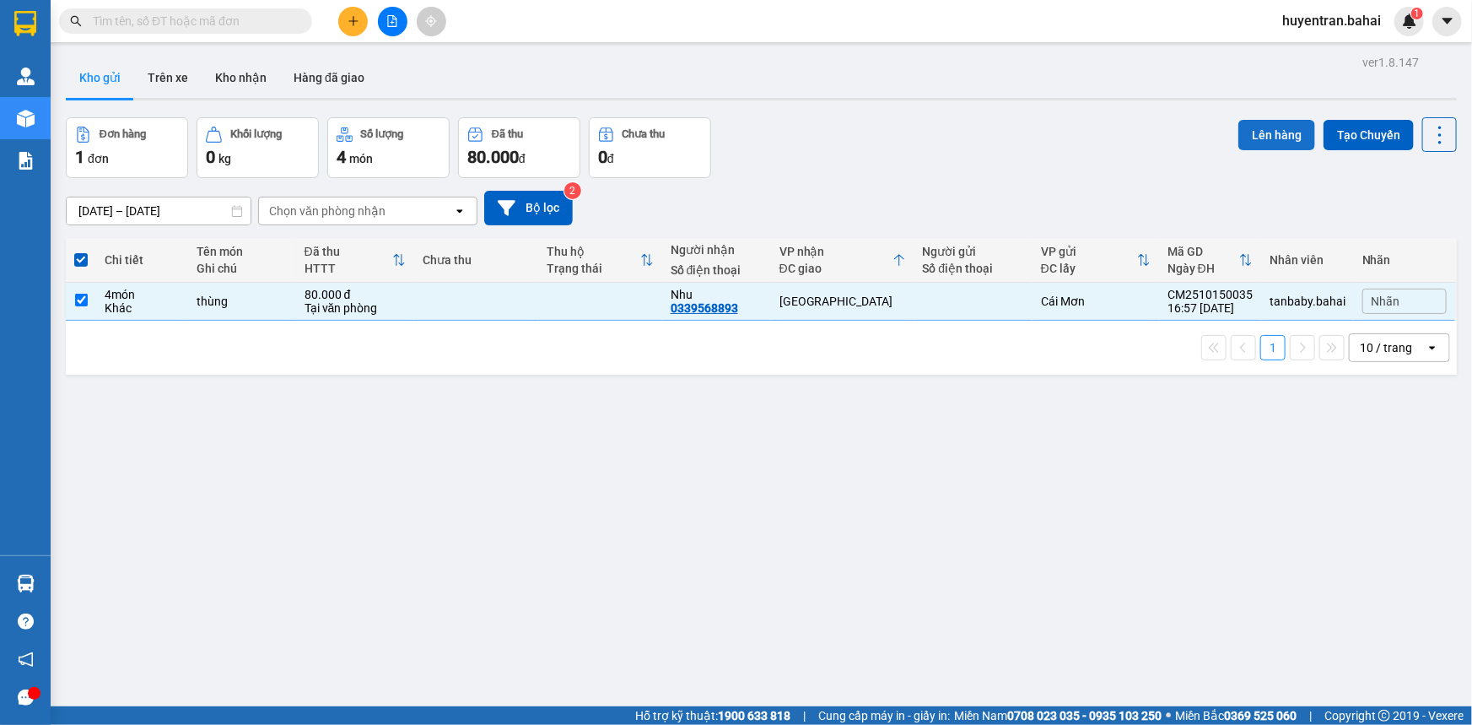
click at [1284, 122] on button "Lên hàng" at bounding box center [1276, 135] width 77 height 30
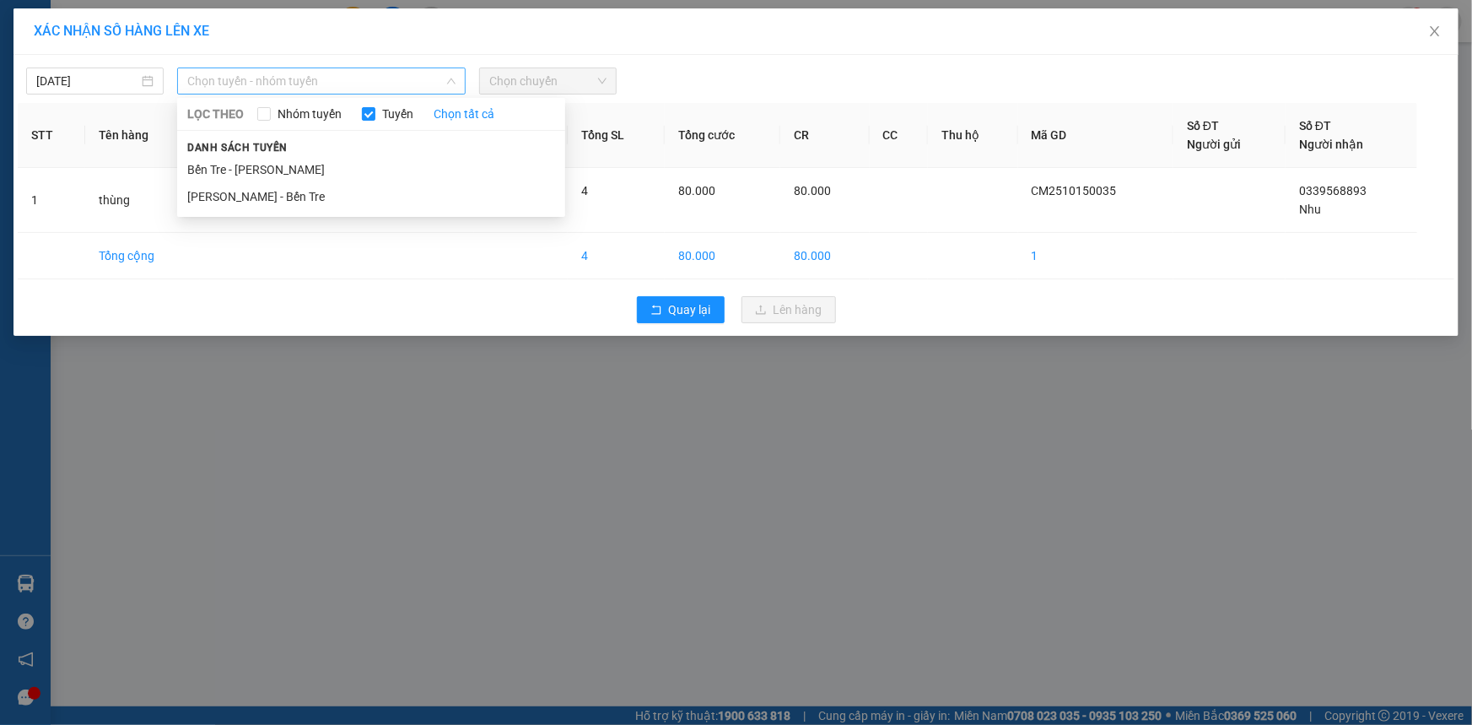
click at [412, 87] on span "Chọn tuyến - nhóm tuyến" at bounding box center [321, 80] width 268 height 25
click at [410, 166] on li "Bến Tre - [PERSON_NAME]" at bounding box center [371, 169] width 388 height 27
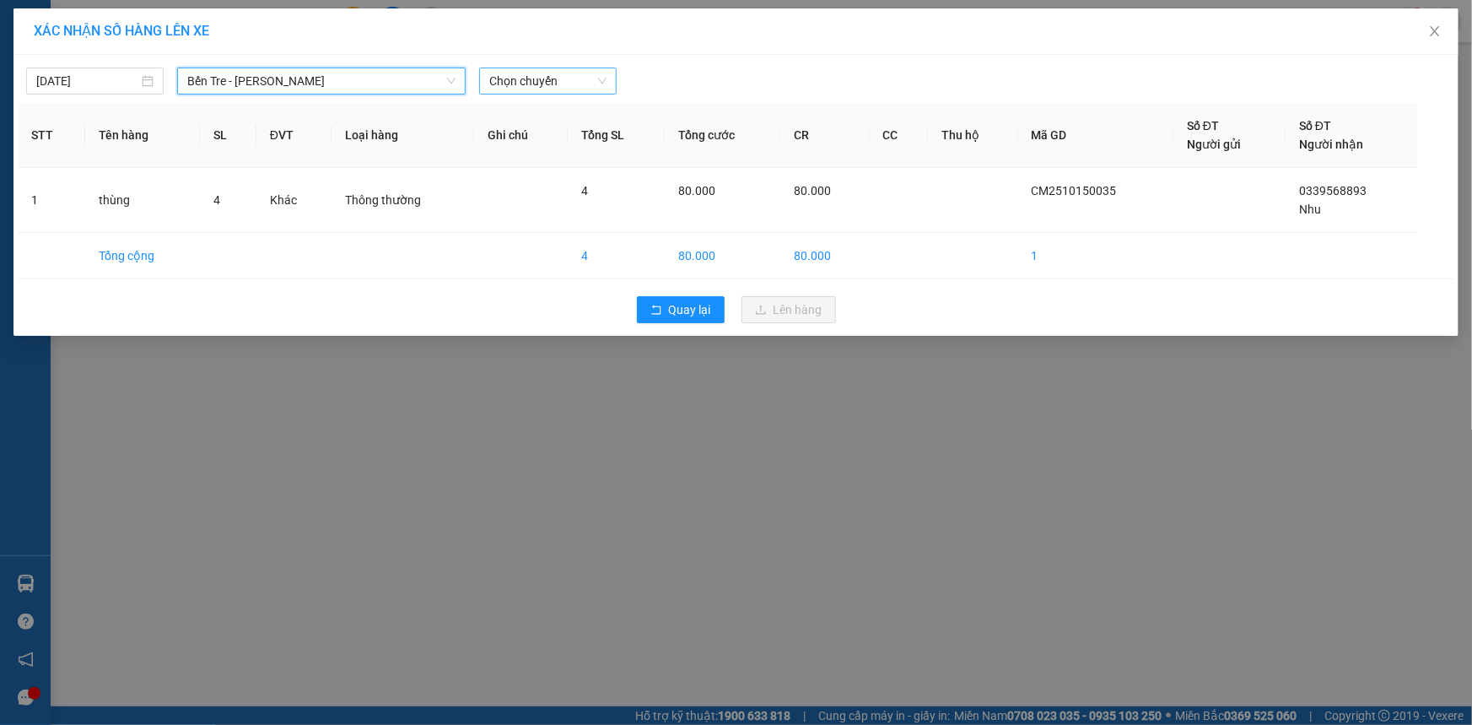
click at [556, 89] on span "Chọn chuyến" at bounding box center [547, 80] width 117 height 25
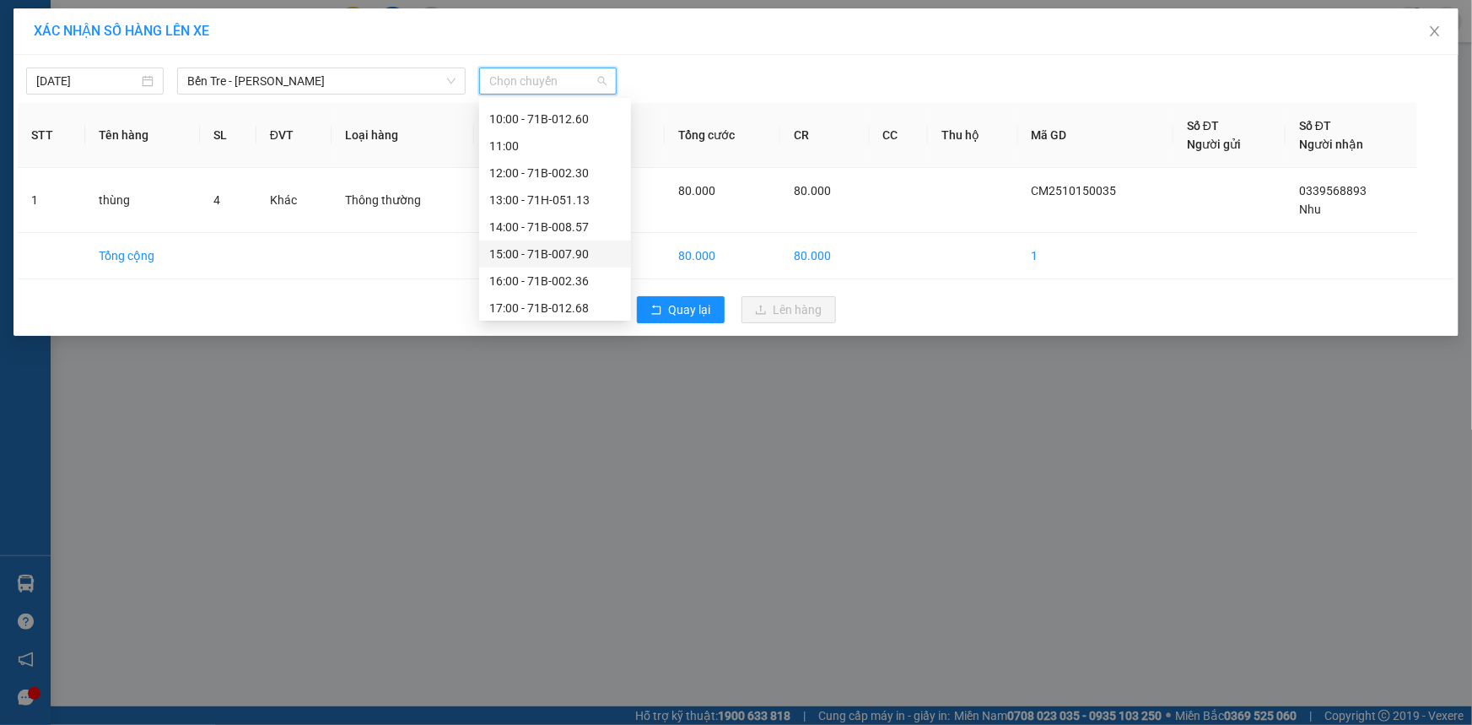
scroll to position [242, 0]
click at [551, 299] on div "17:00 - 71B-012.68" at bounding box center [555, 304] width 132 height 19
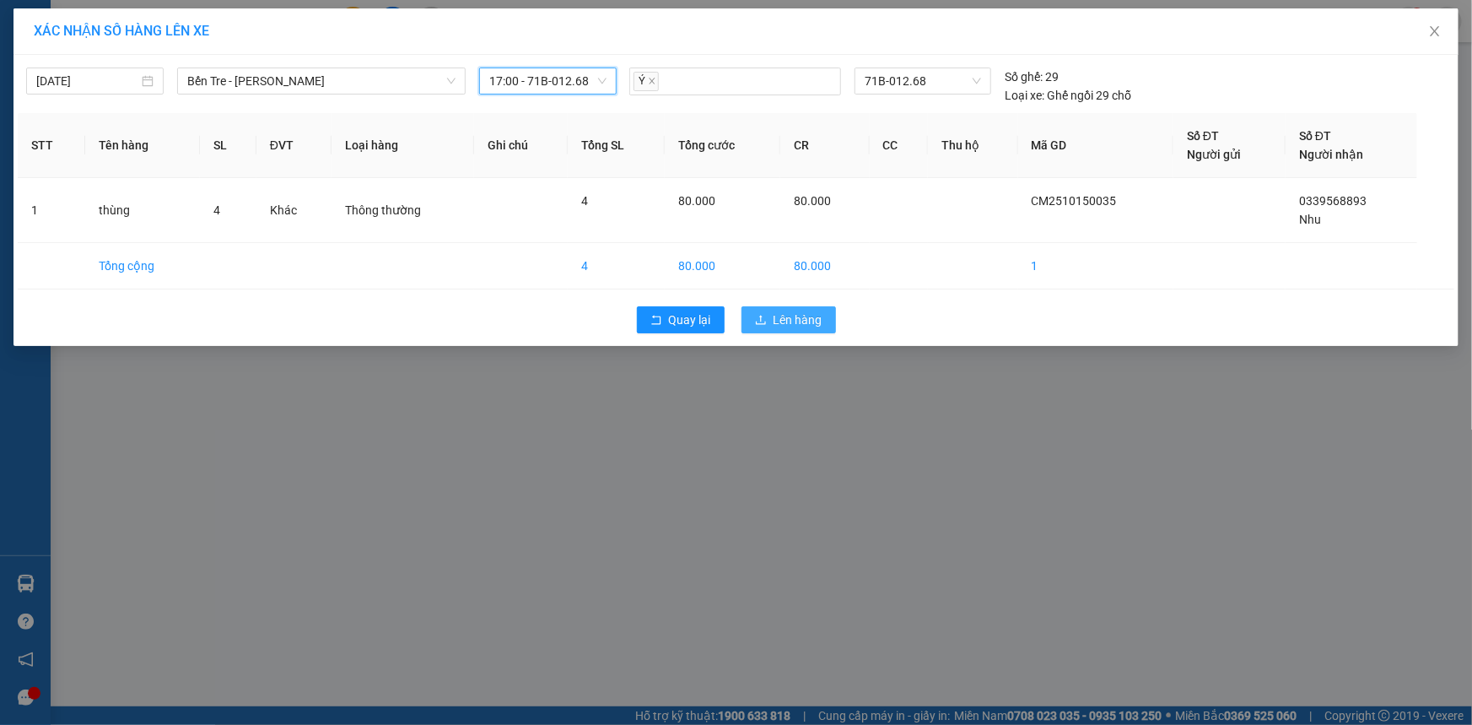
click at [778, 311] on span "Lên hàng" at bounding box center [797, 319] width 49 height 19
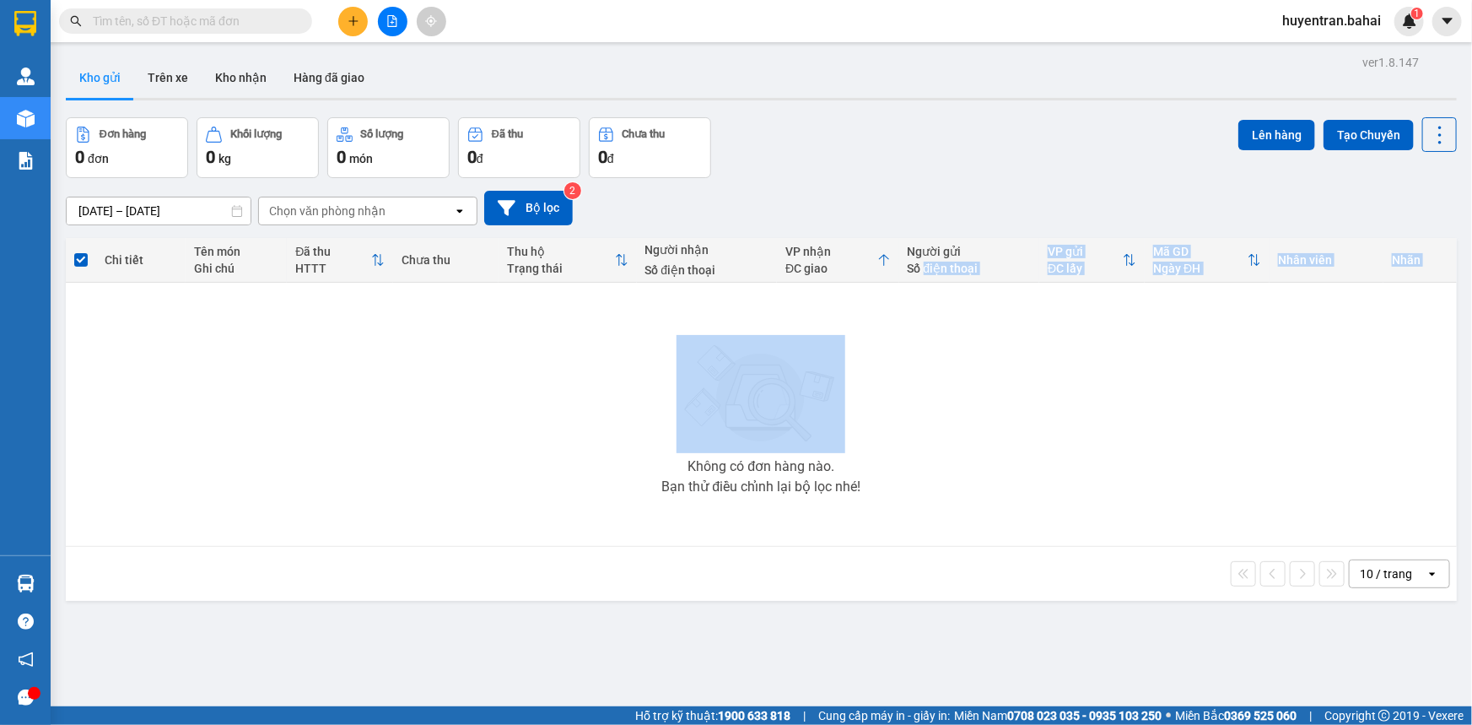
drag, startPoint x: 913, startPoint y: 278, endPoint x: 1126, endPoint y: 493, distance: 302.4
click at [932, 431] on table "Chi tiết Tên món Ghi chú Đã thu HTTT Chưa thu Thu hộ Trạng thái Người nhận Số đ…" at bounding box center [761, 392] width 1391 height 309
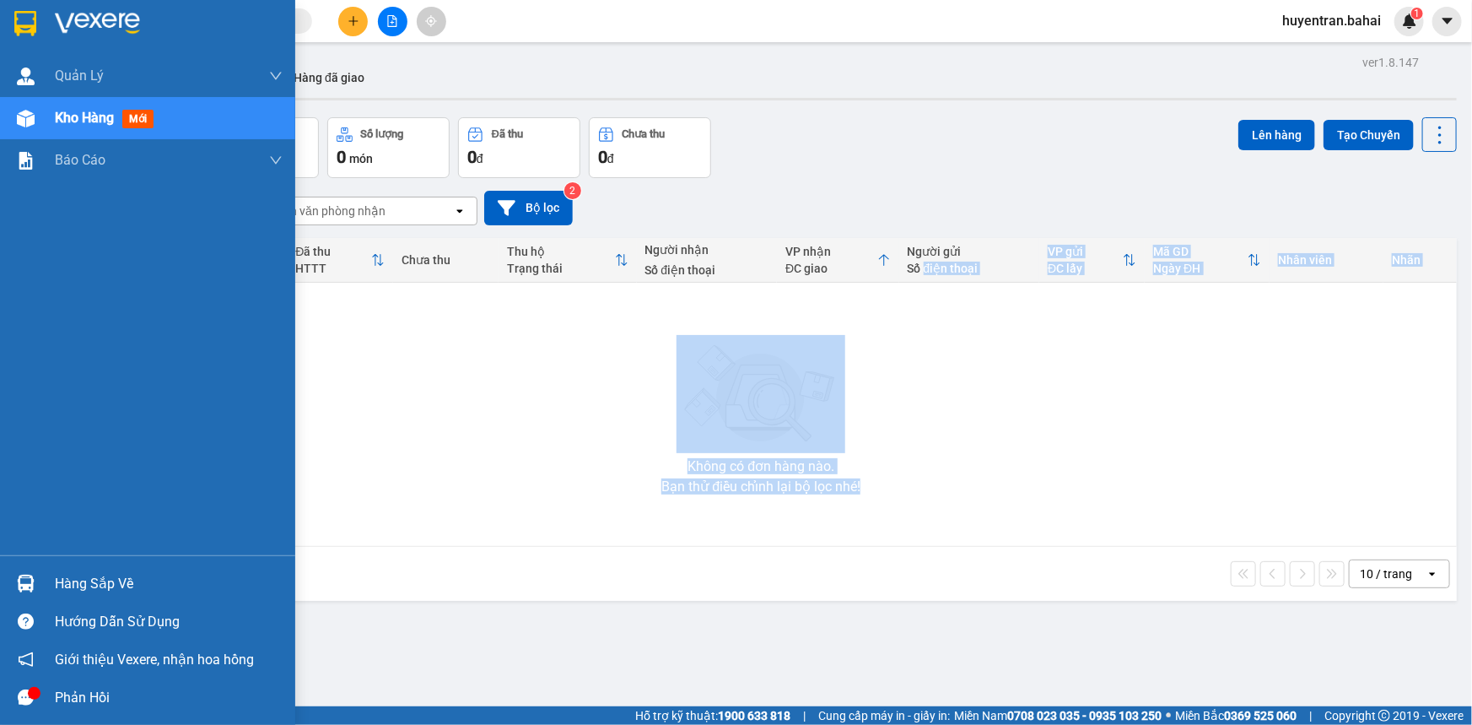
click at [65, 579] on div "Hàng sắp về" at bounding box center [169, 583] width 228 height 25
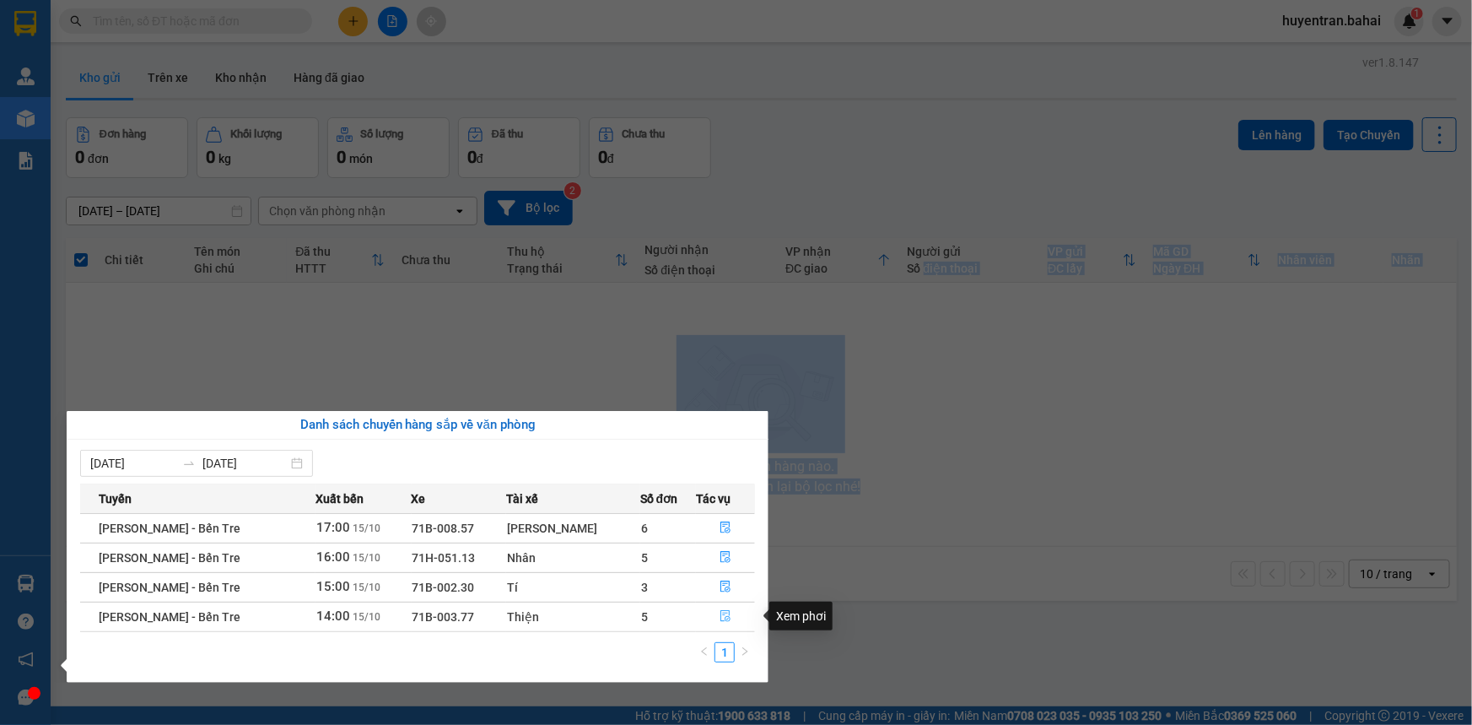
click at [724, 619] on icon "file-done" at bounding box center [725, 616] width 12 height 12
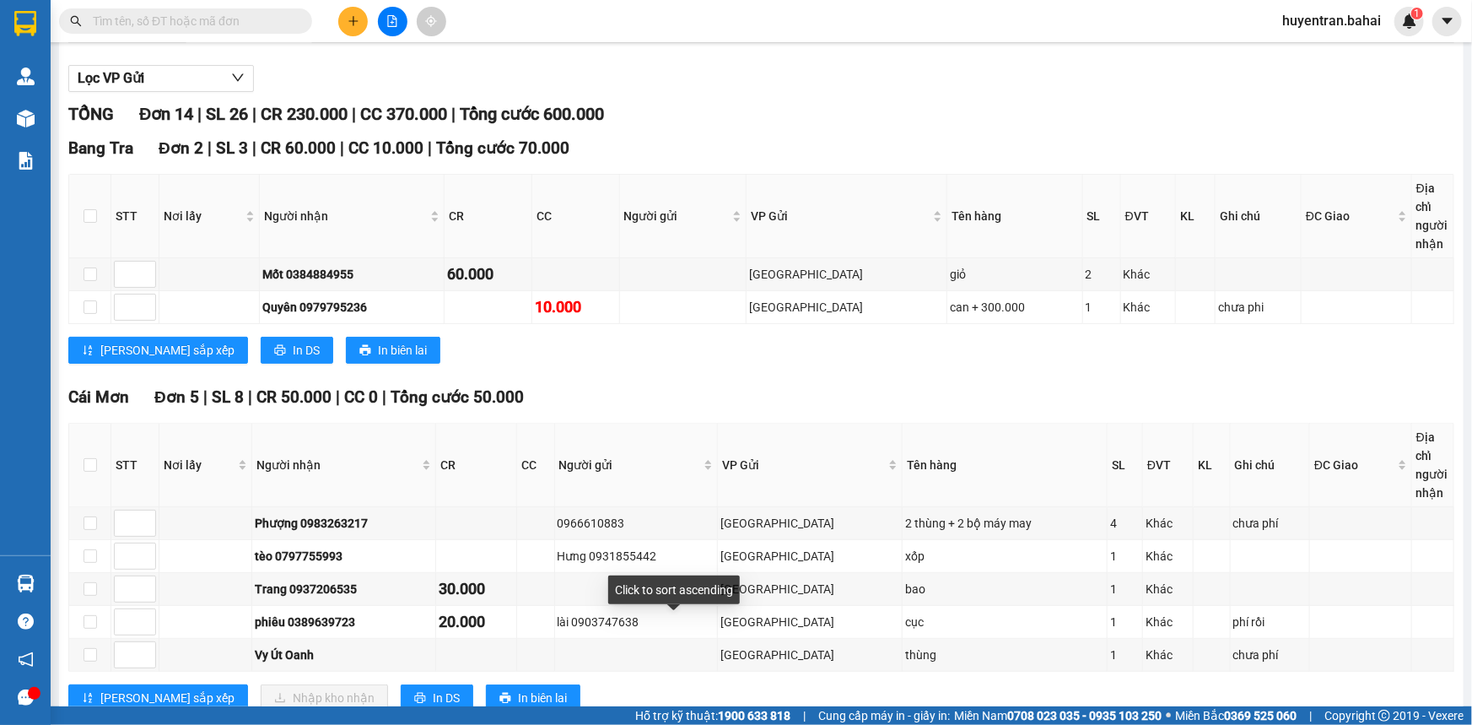
scroll to position [76, 0]
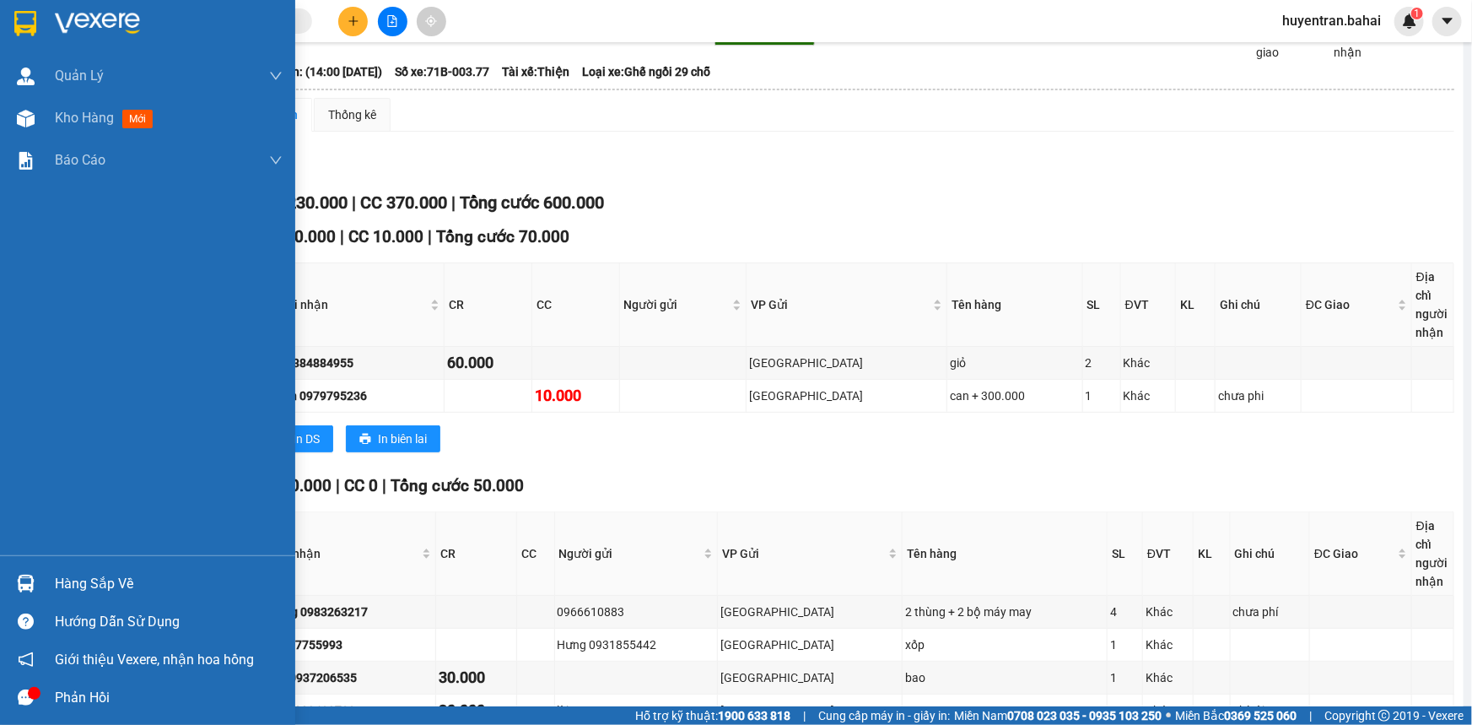
click at [121, 571] on div "Hàng sắp về" at bounding box center [169, 583] width 228 height 25
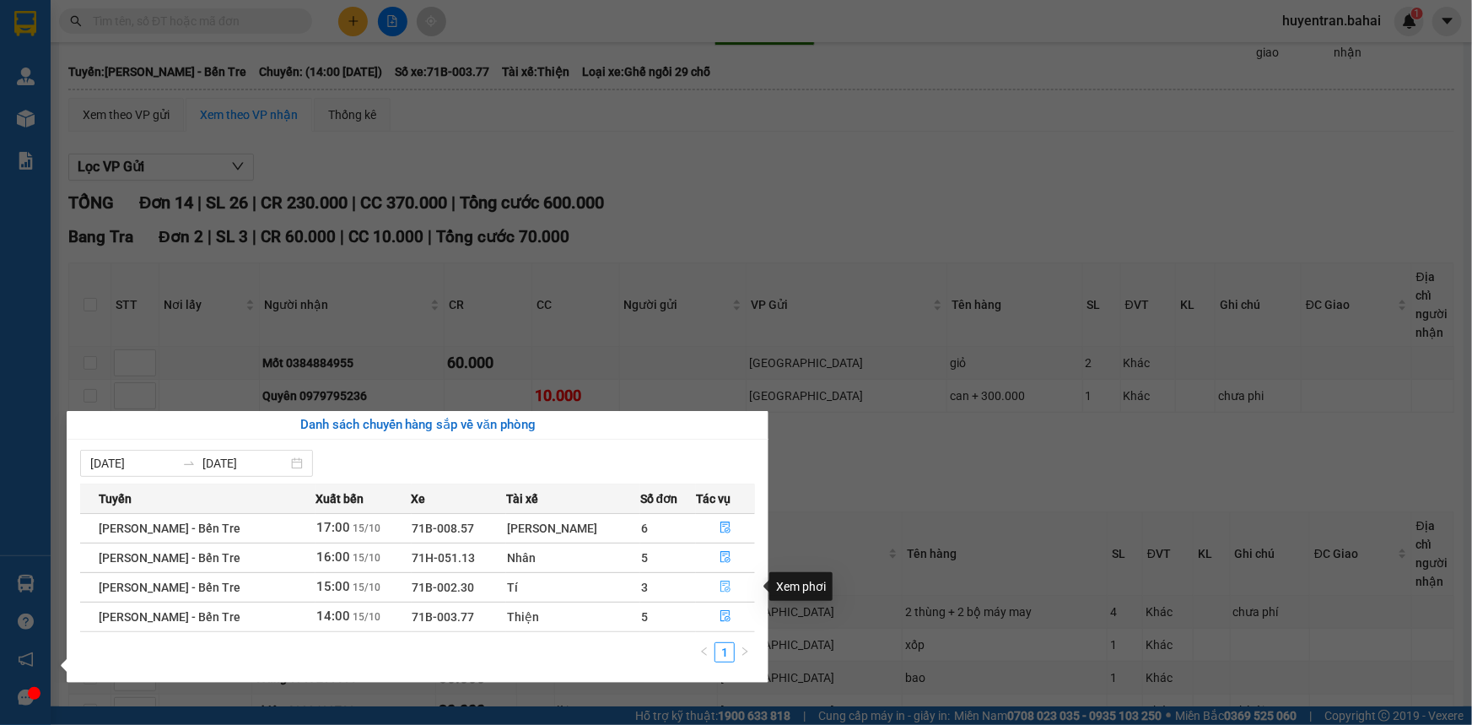
click at [720, 587] on icon "file-done" at bounding box center [725, 586] width 10 height 12
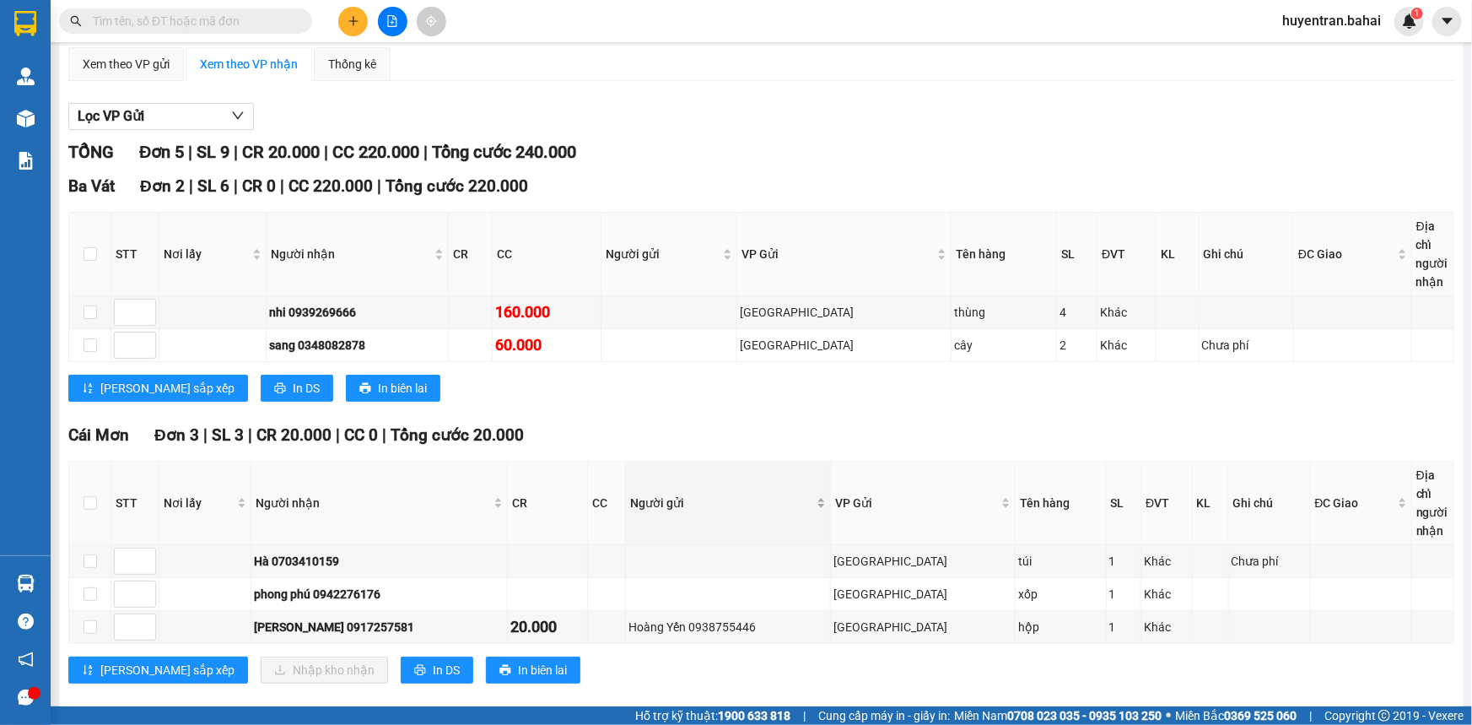
scroll to position [148, 0]
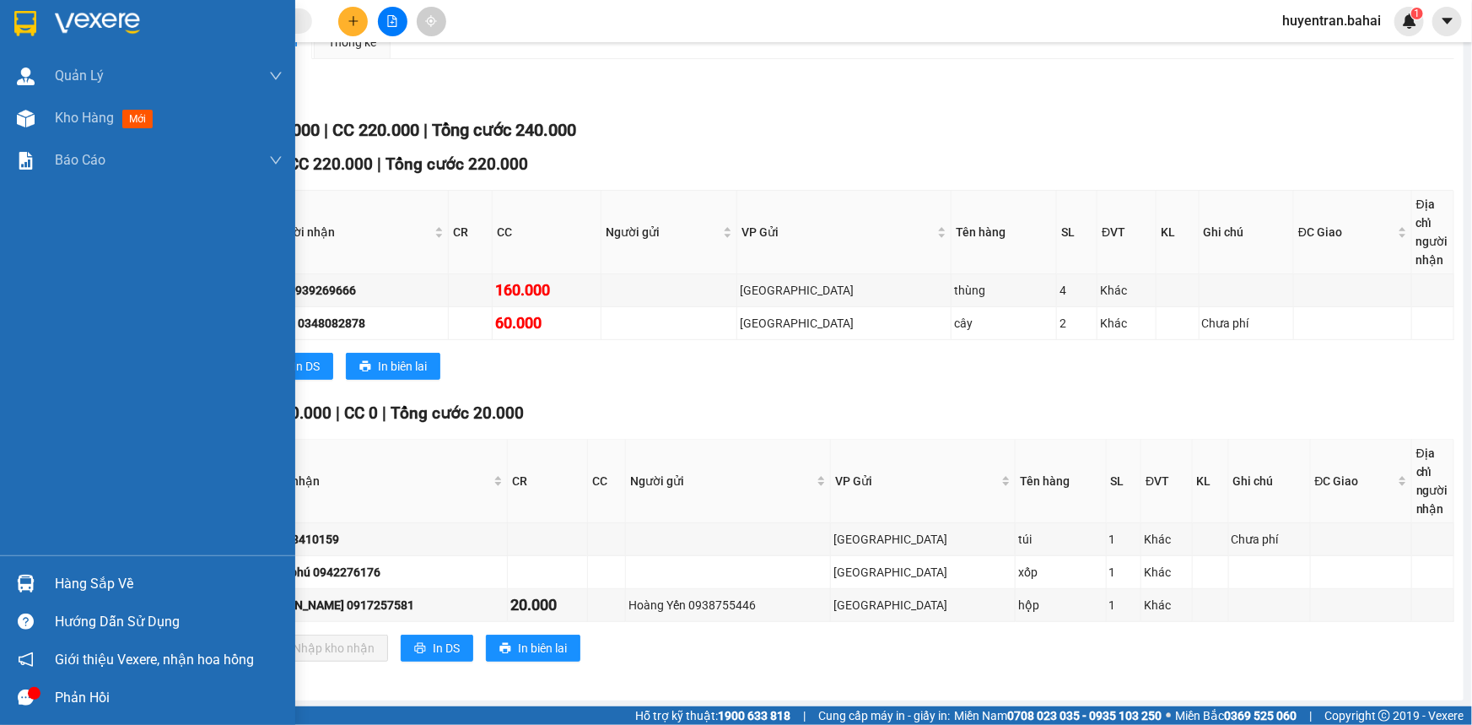
click at [99, 583] on div "Hàng sắp về" at bounding box center [169, 583] width 228 height 25
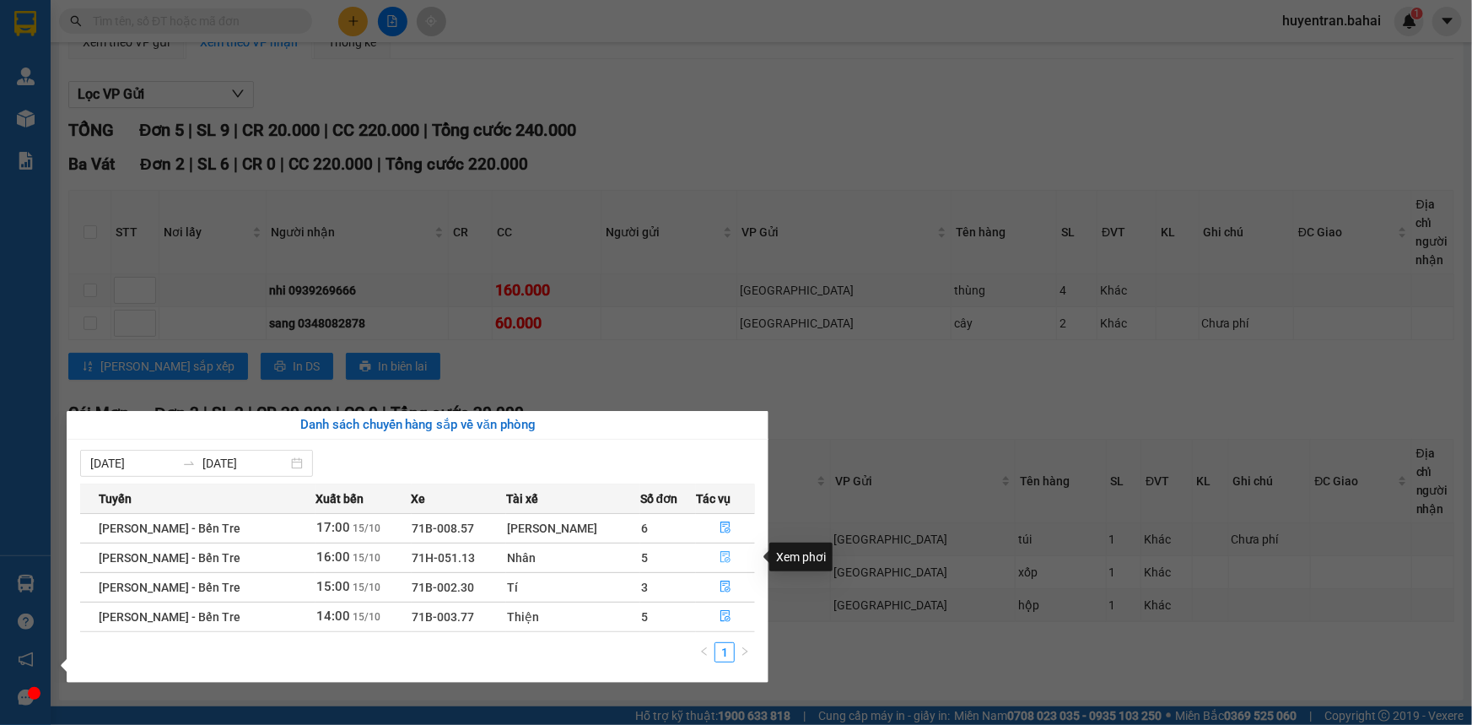
click at [719, 552] on icon "file-done" at bounding box center [725, 557] width 12 height 12
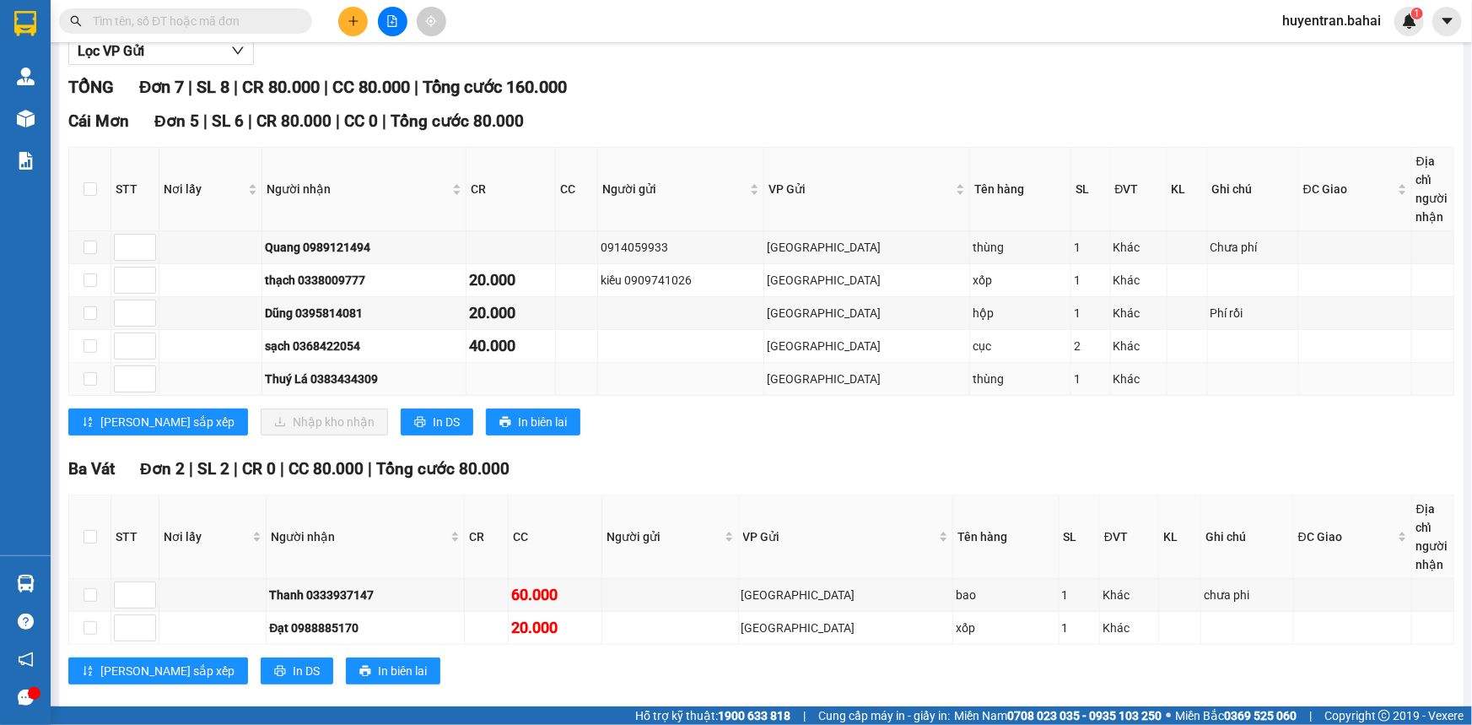
scroll to position [214, 0]
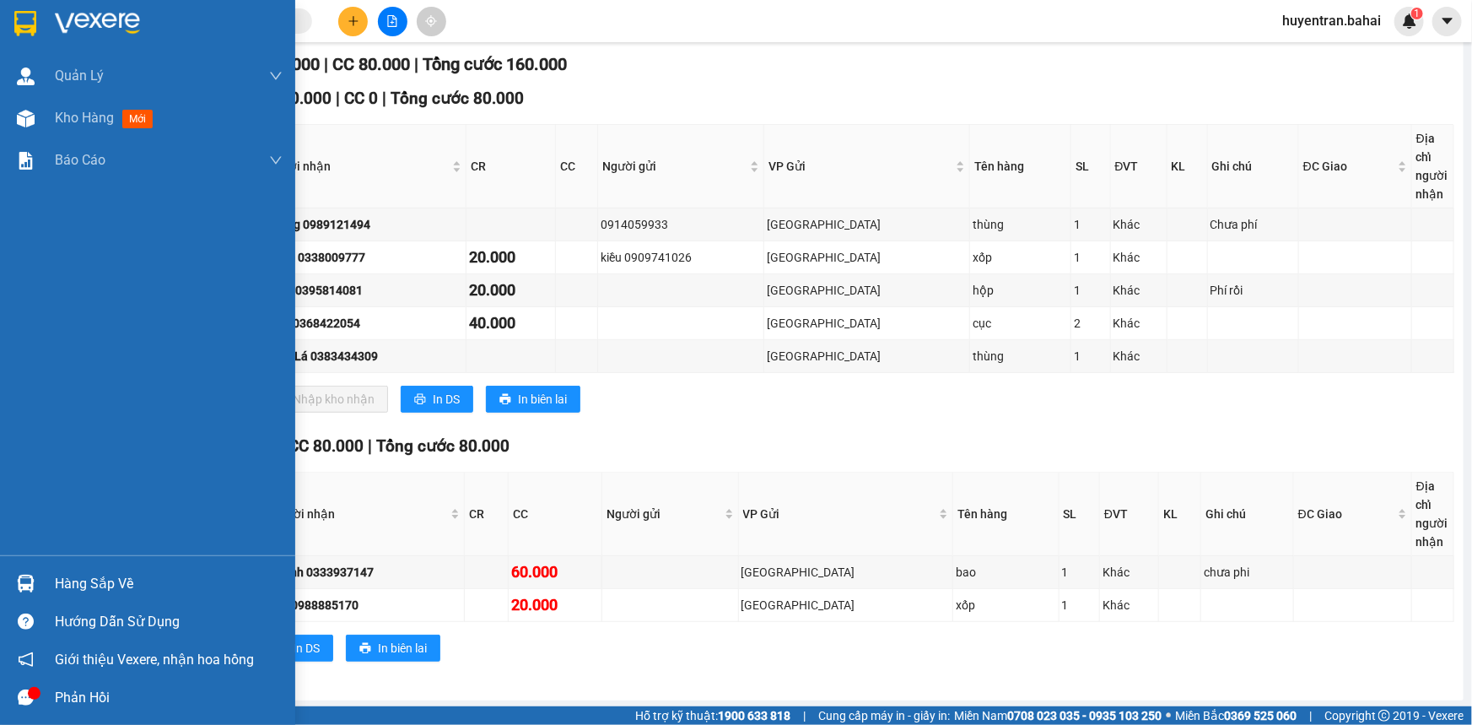
drag, startPoint x: 100, startPoint y: 584, endPoint x: 174, endPoint y: 575, distance: 73.9
click at [101, 584] on div "Hàng sắp về" at bounding box center [169, 583] width 228 height 25
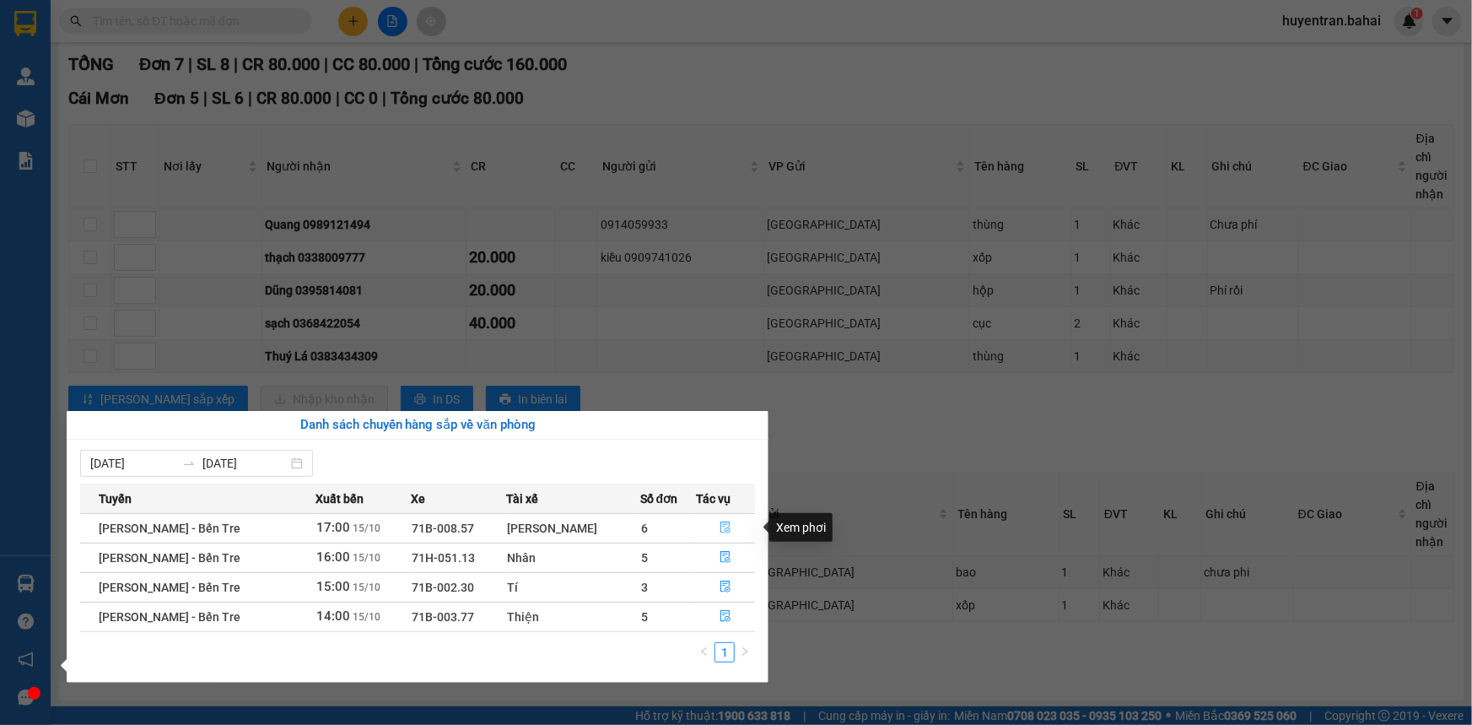
click at [719, 527] on icon "file-done" at bounding box center [725, 527] width 12 height 12
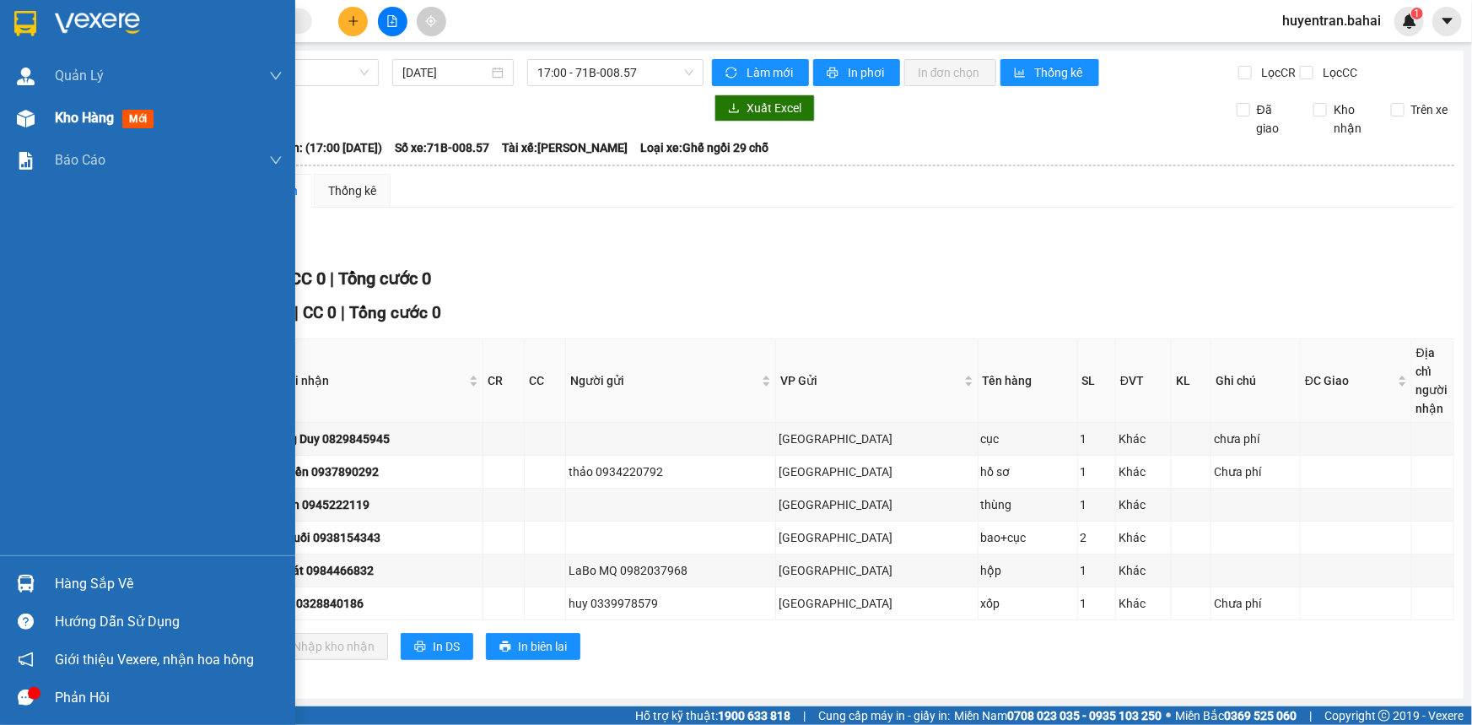
click at [117, 123] on div "Kho hàng mới" at bounding box center [107, 117] width 105 height 21
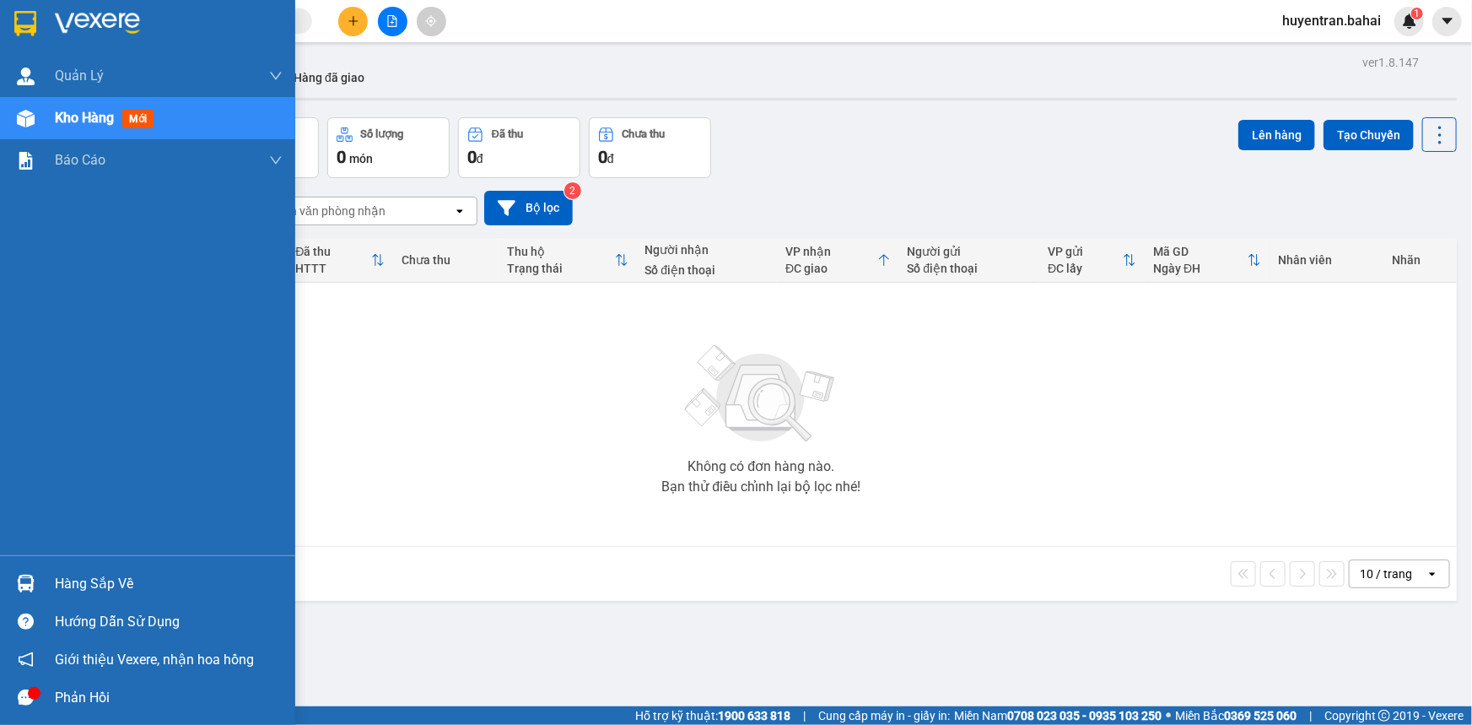
drag, startPoint x: 57, startPoint y: 590, endPoint x: 78, endPoint y: 595, distance: 21.7
click at [59, 590] on div "Hàng sắp về" at bounding box center [169, 583] width 228 height 25
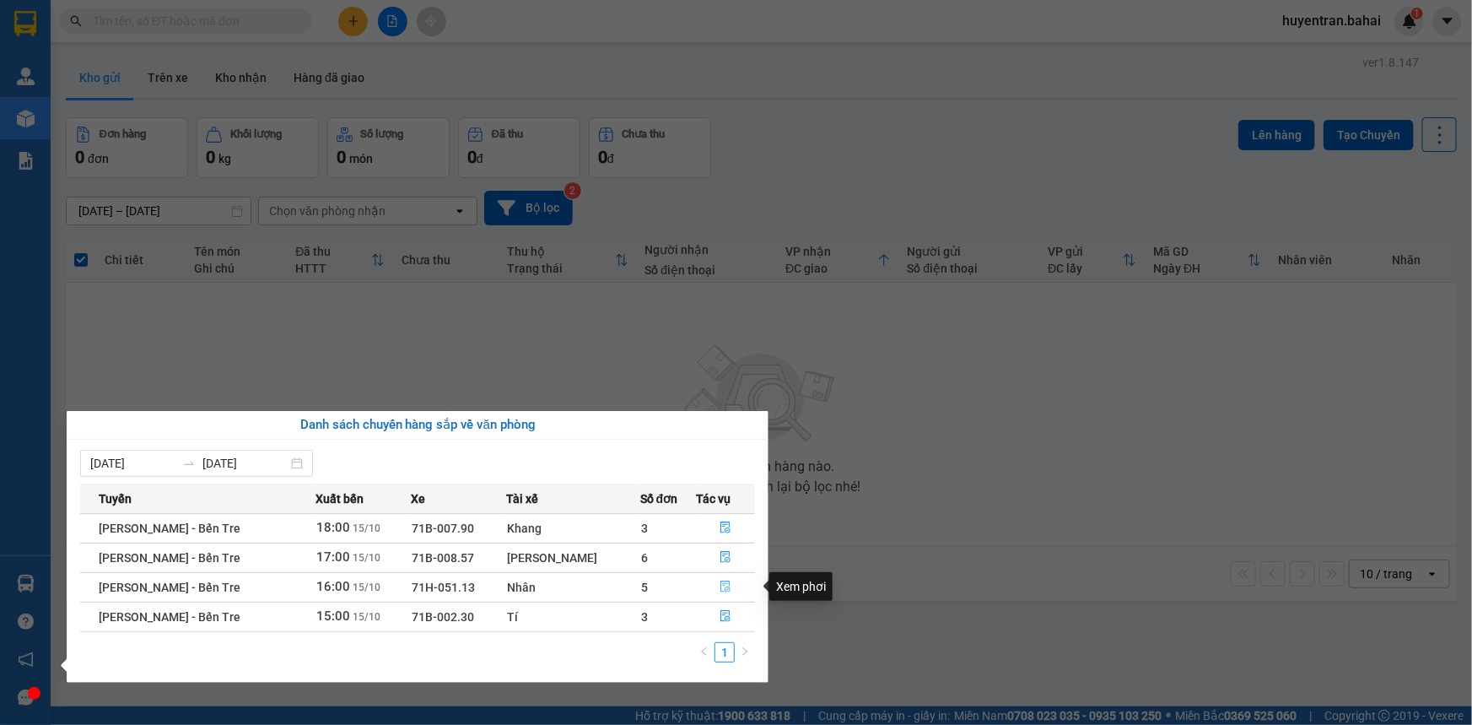
click at [725, 580] on icon "file-done" at bounding box center [725, 586] width 12 height 12
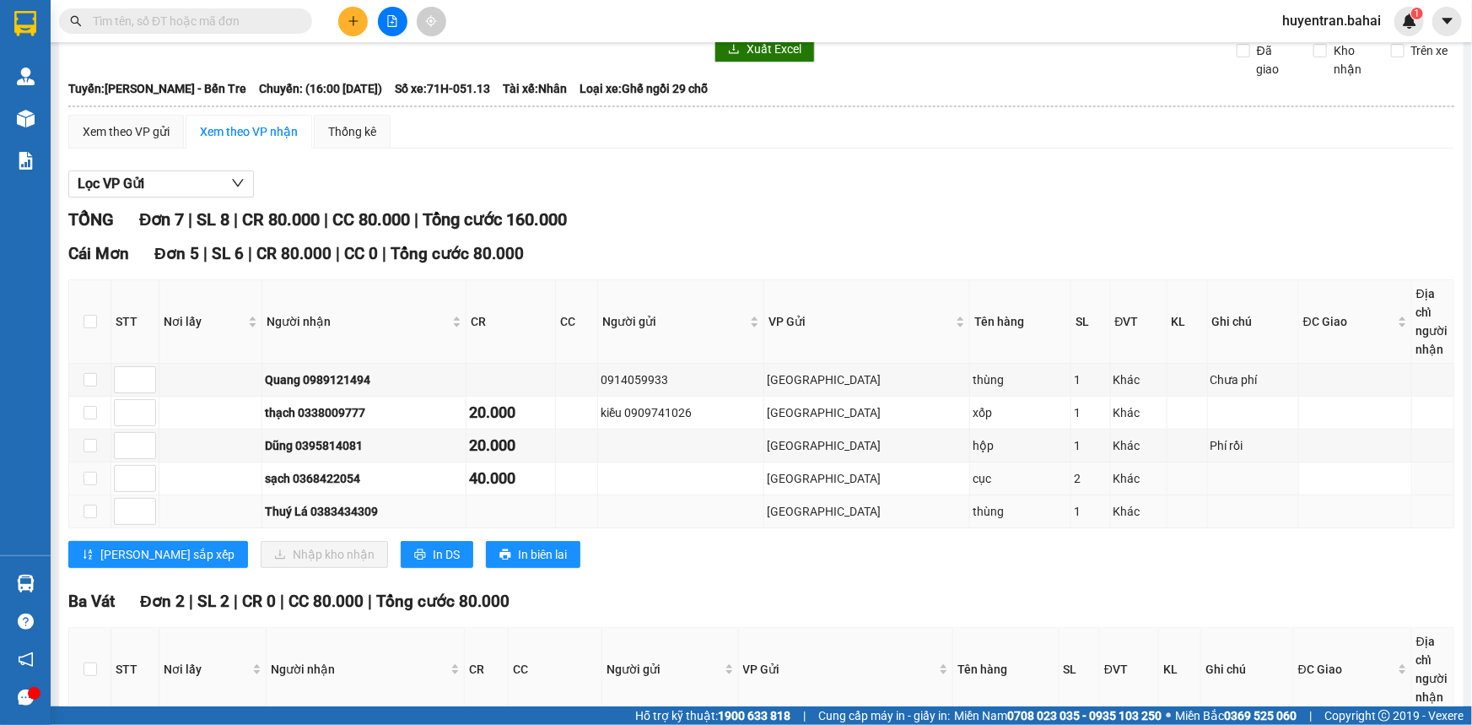
scroll to position [76, 0]
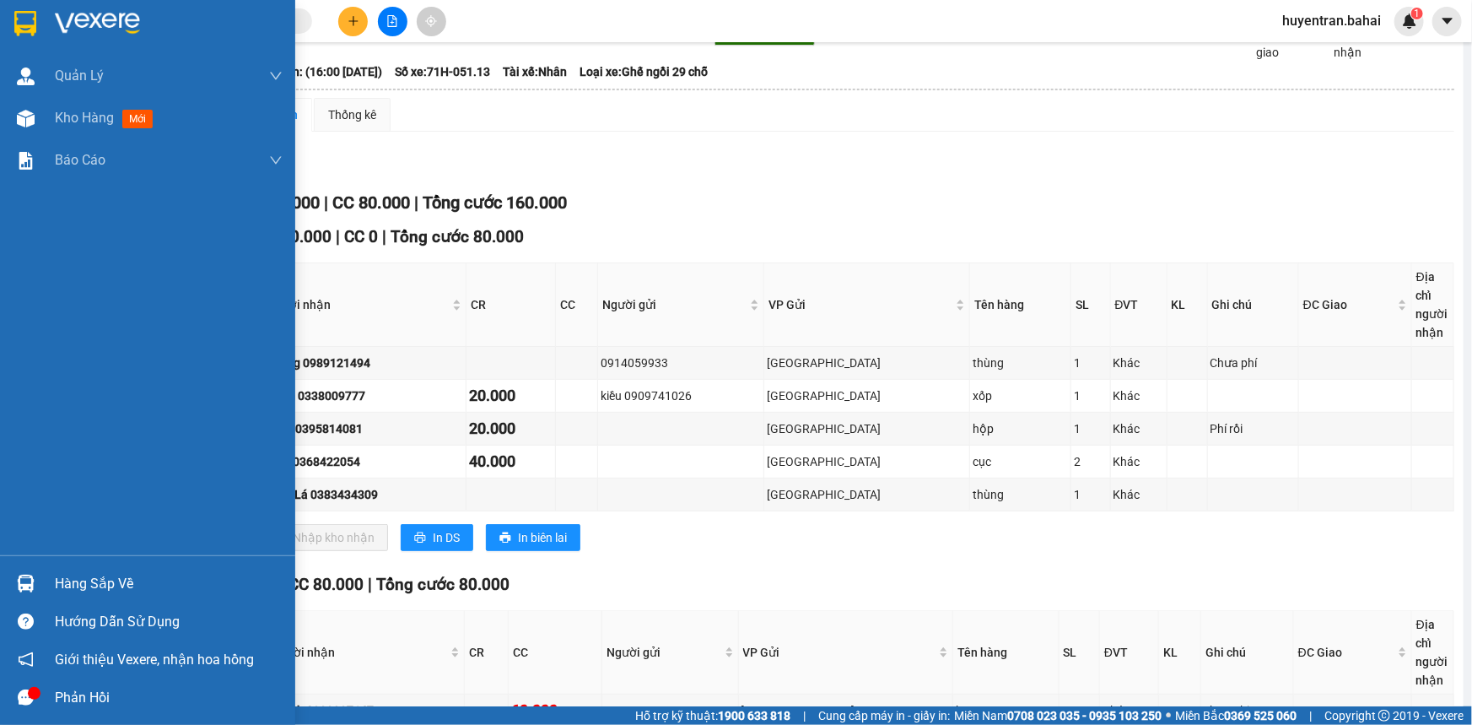
click at [84, 583] on div "Hàng sắp về" at bounding box center [169, 583] width 228 height 25
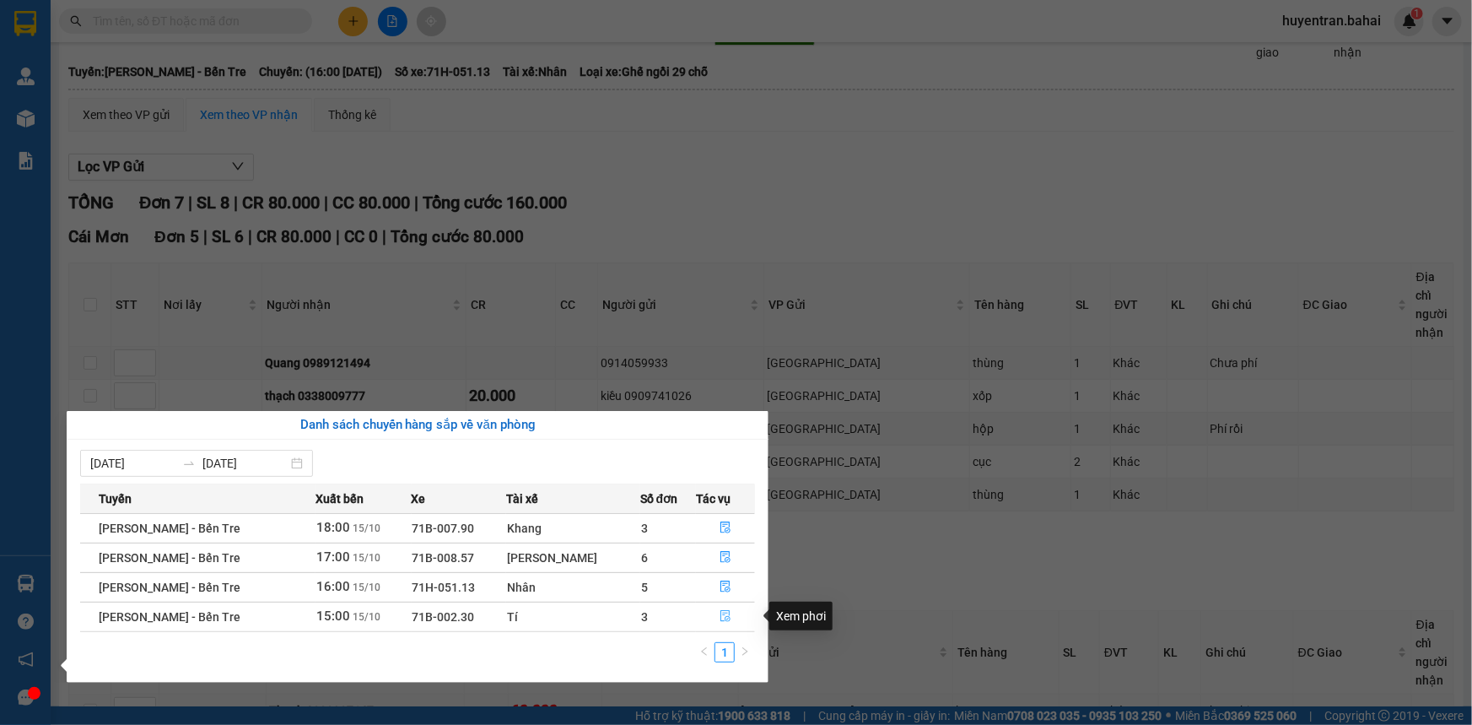
click at [721, 616] on icon "file-done" at bounding box center [725, 616] width 10 height 12
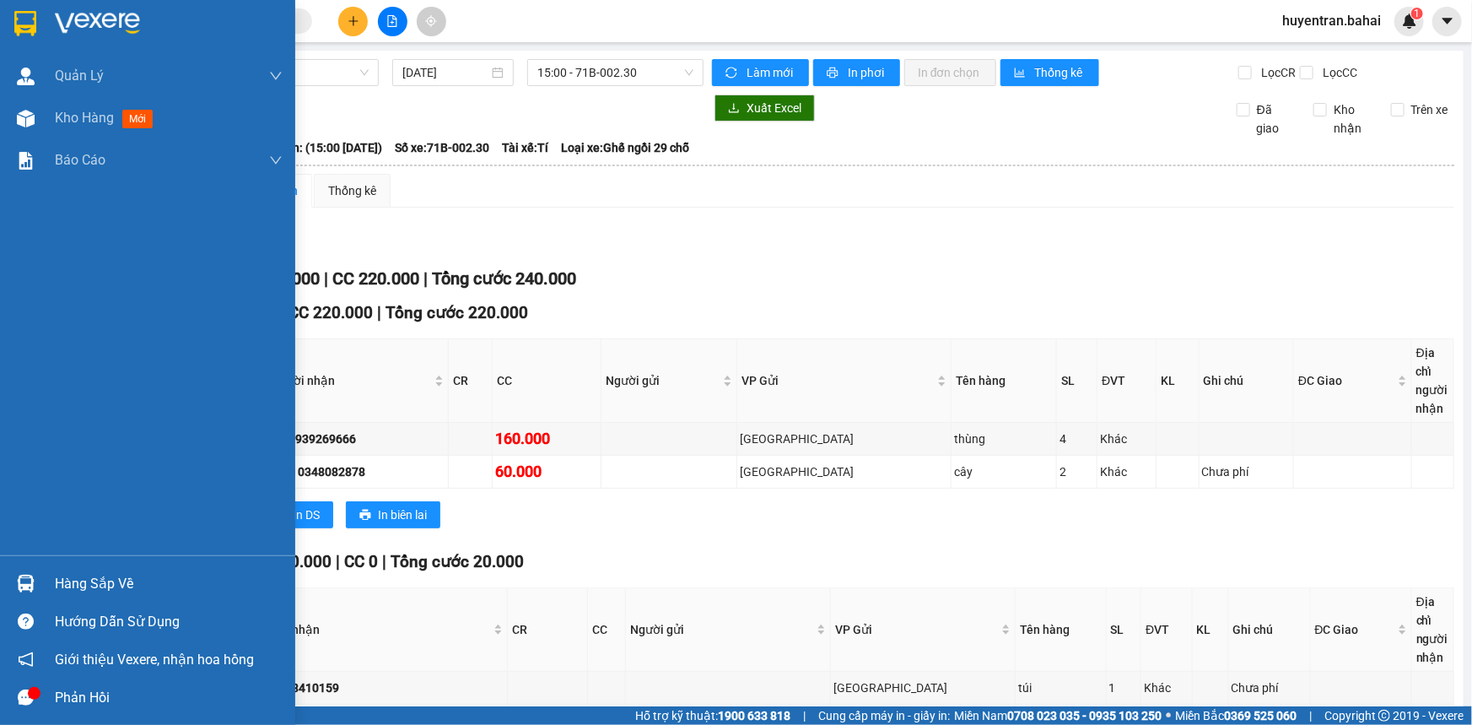
click at [84, 585] on div "Hàng sắp về" at bounding box center [169, 583] width 228 height 25
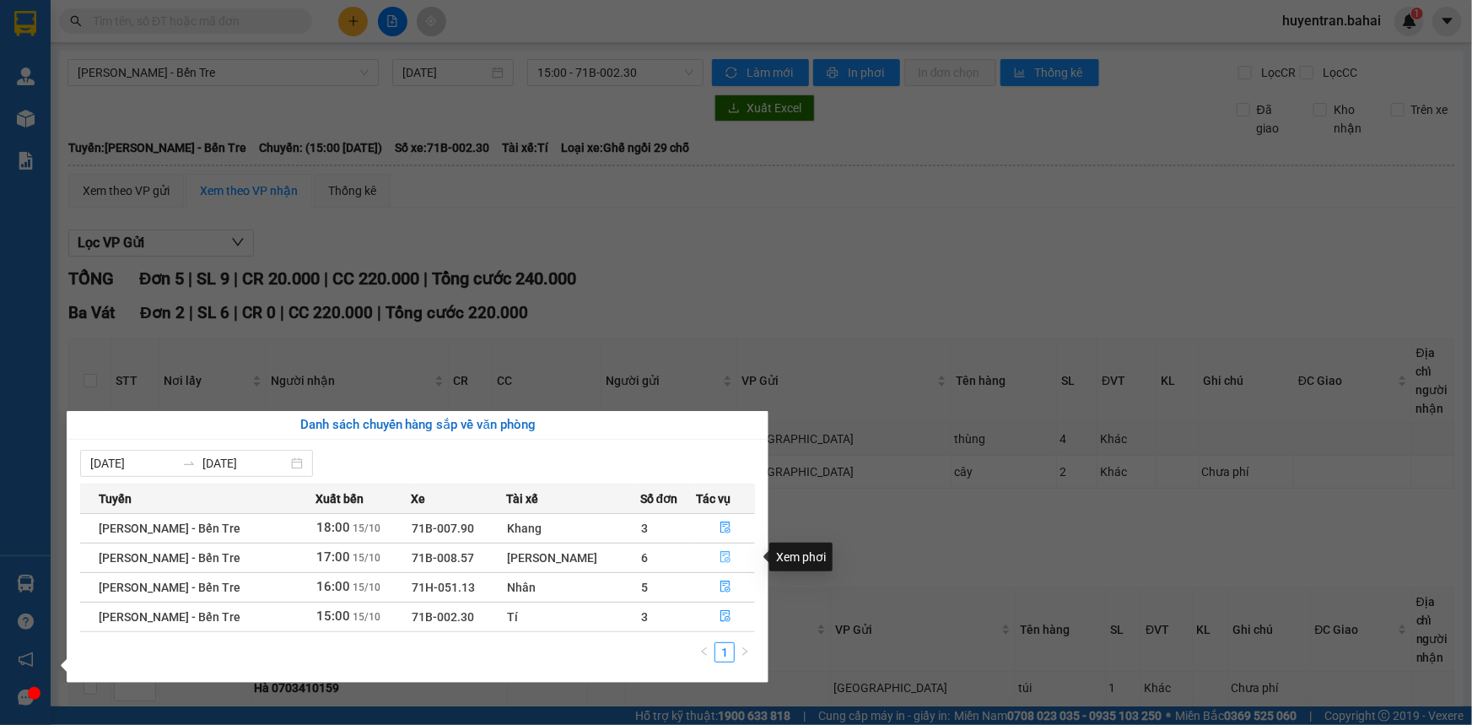
click at [719, 552] on icon "file-done" at bounding box center [725, 557] width 12 height 12
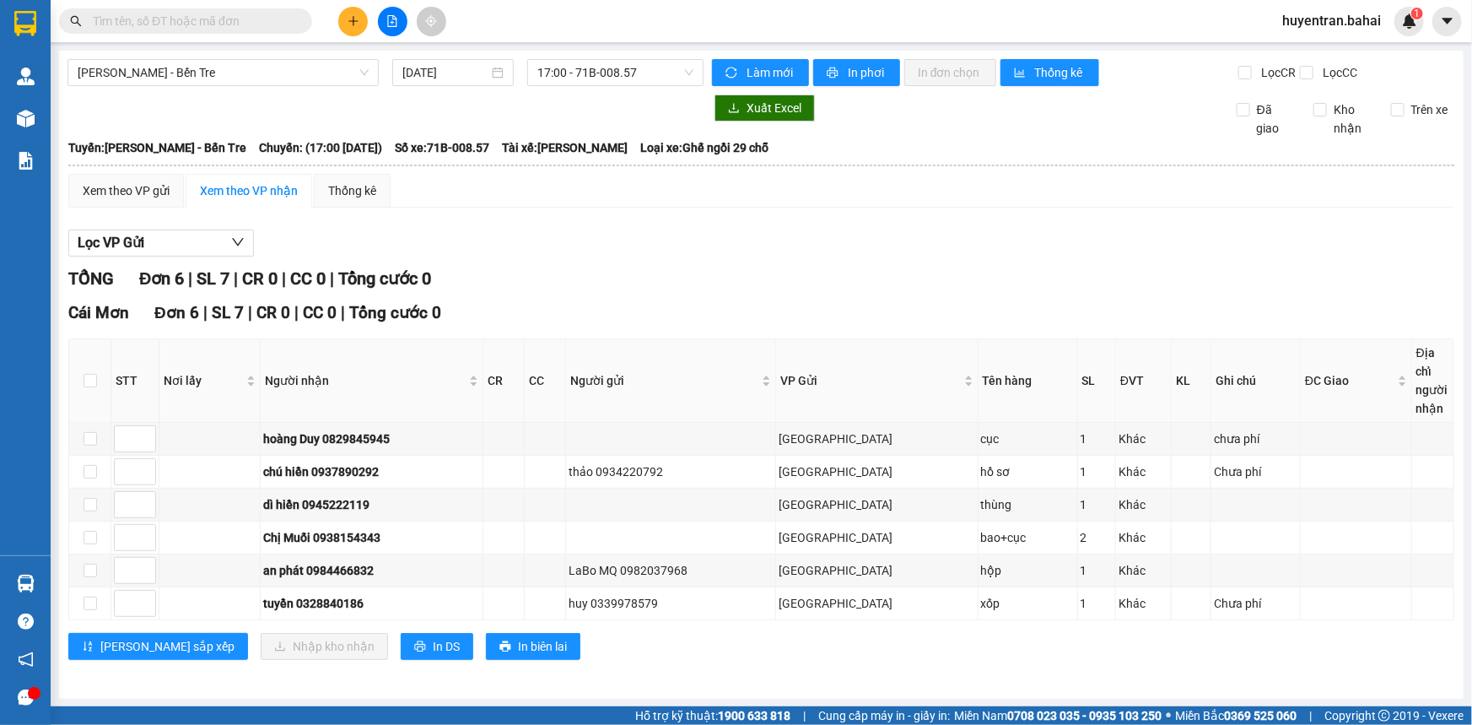
click at [91, 126] on div "Xuất Excel Đã giao Kho nhận Trên xe" at bounding box center [760, 115] width 1387 height 43
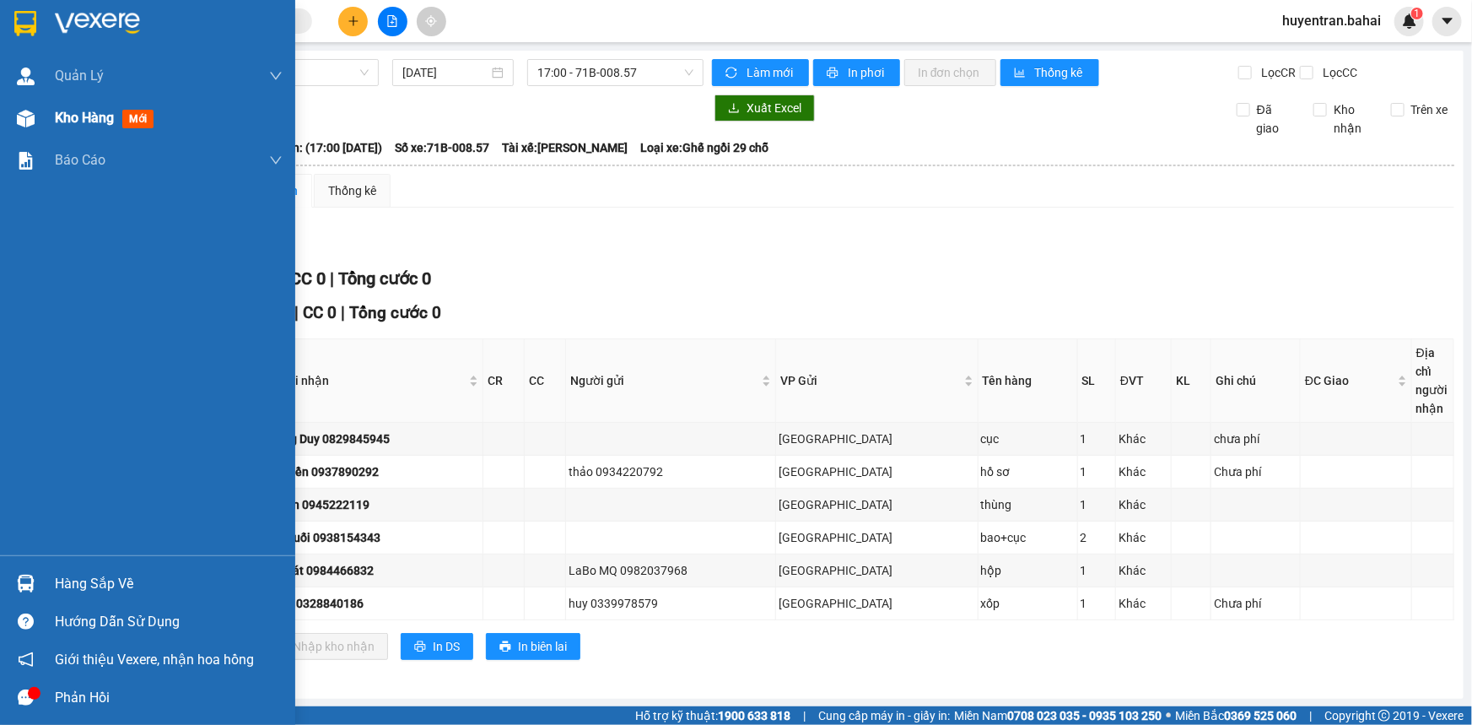
click at [122, 121] on div "Kho hàng mới" at bounding box center [107, 117] width 105 height 21
